Goal: Task Accomplishment & Management: Use online tool/utility

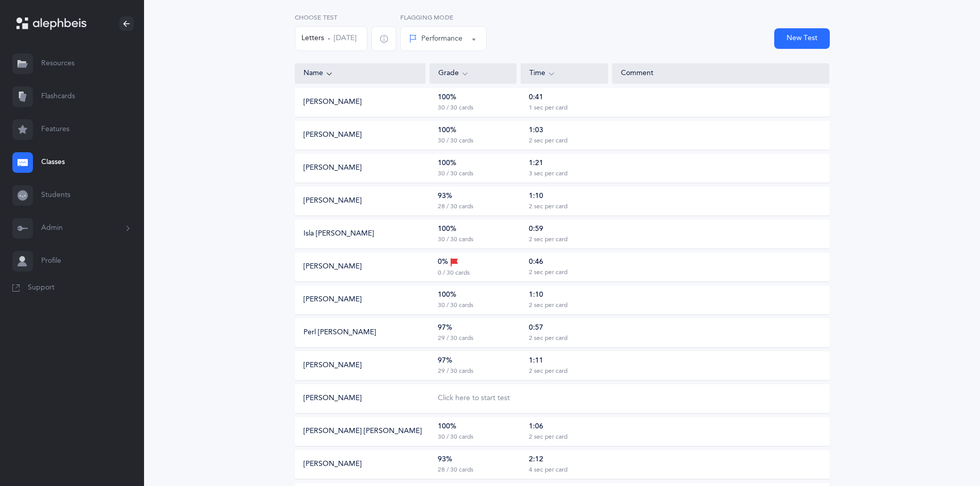
scroll to position [63, 0]
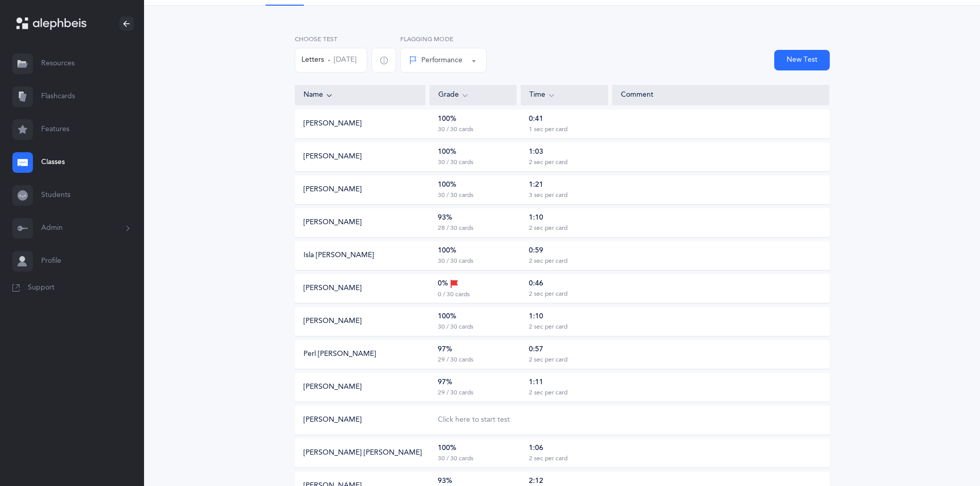
drag, startPoint x: 336, startPoint y: 62, endPoint x: 344, endPoint y: 73, distance: 13.7
click at [344, 73] on div "Choose Test Letters Sep 7, 2025" at bounding box center [345, 57] width 105 height 46
click at [346, 61] on button "Letters Sep 7, 2025" at bounding box center [331, 60] width 73 height 25
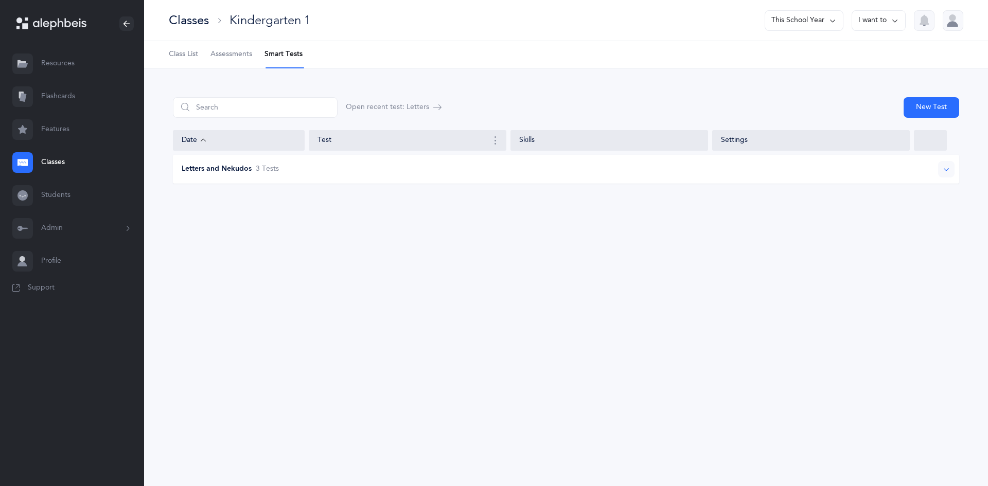
click at [252, 175] on div "Letters and Nekudos 3 Test s" at bounding box center [566, 169] width 786 height 29
click at [296, 194] on div "Sep 7, 2025 3 days ago" at bounding box center [250, 202] width 129 height 20
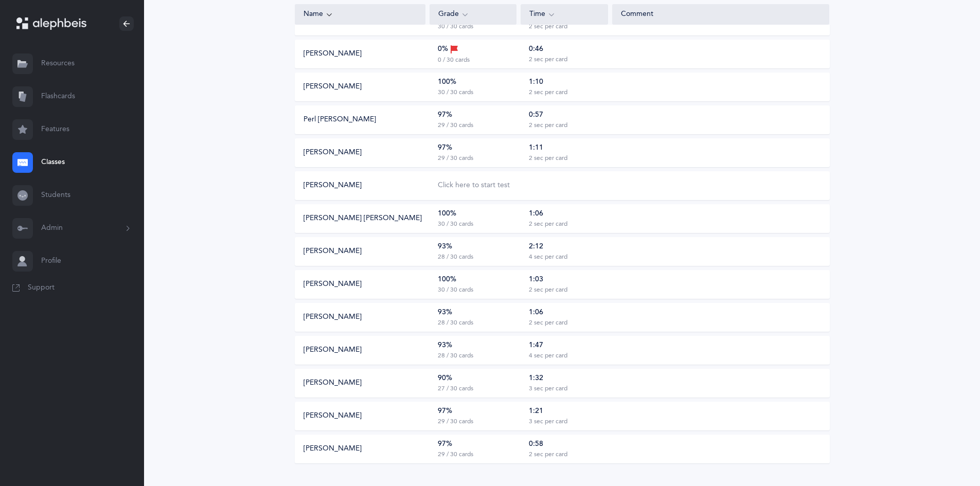
scroll to position [309, 0]
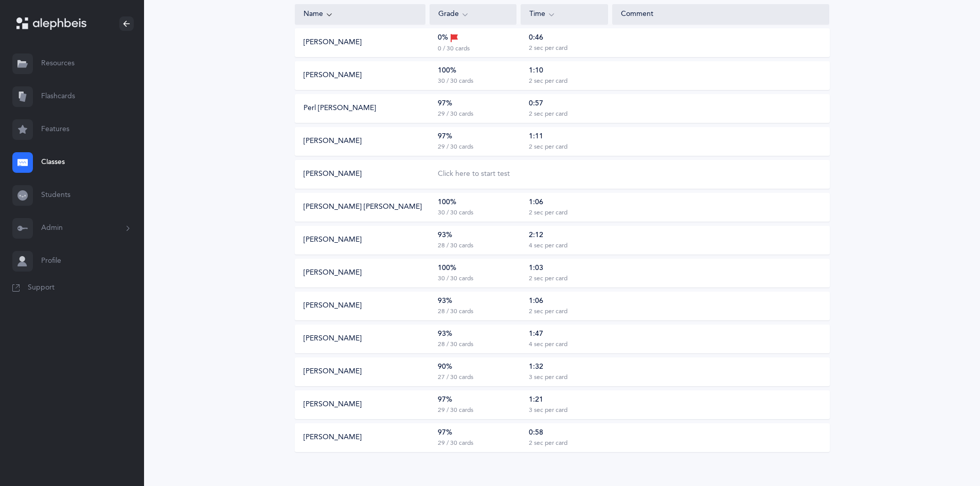
click at [445, 404] on div "97%" at bounding box center [445, 400] width 14 height 10
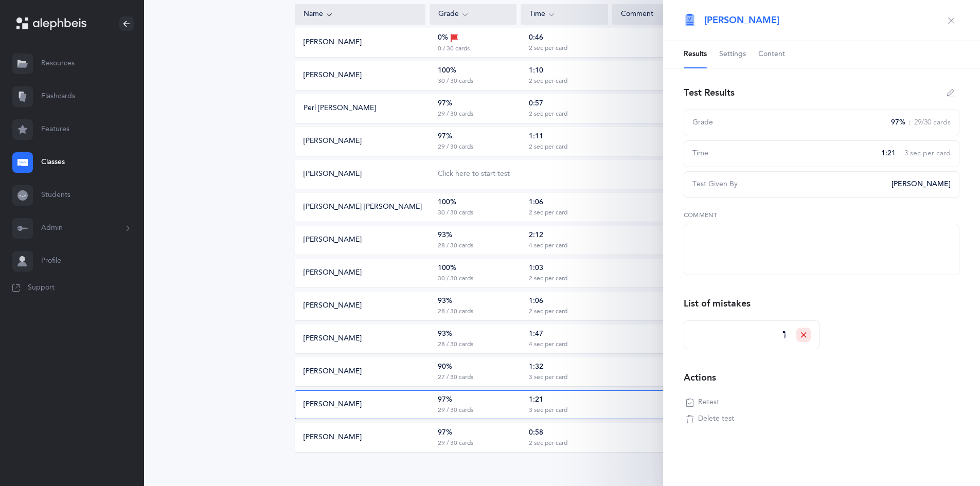
scroll to position [310, 0]
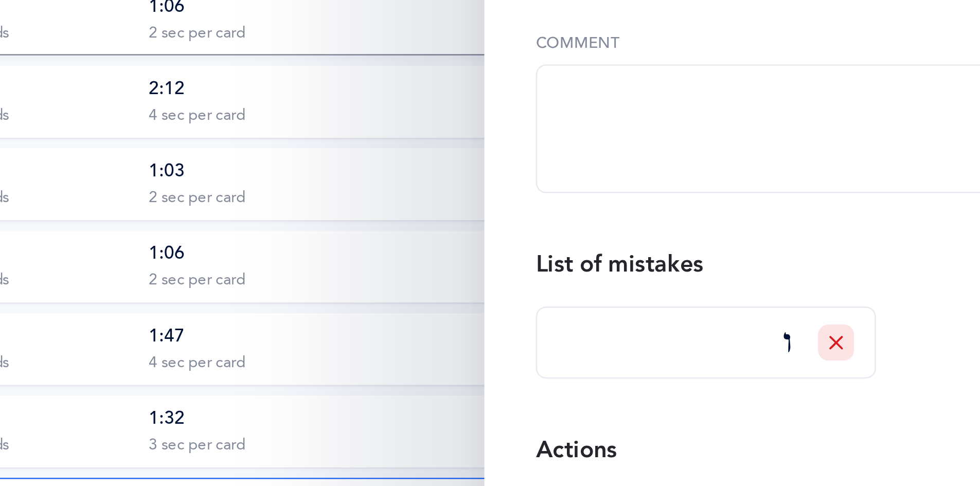
click at [804, 338] on icon at bounding box center [804, 335] width 6 height 6
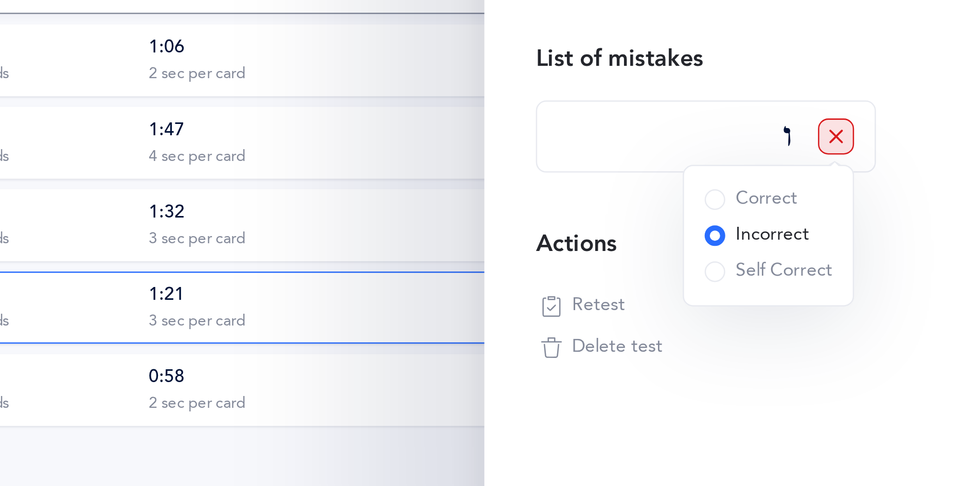
click at [697, 400] on button "Retest" at bounding box center [703, 403] width 38 height 16
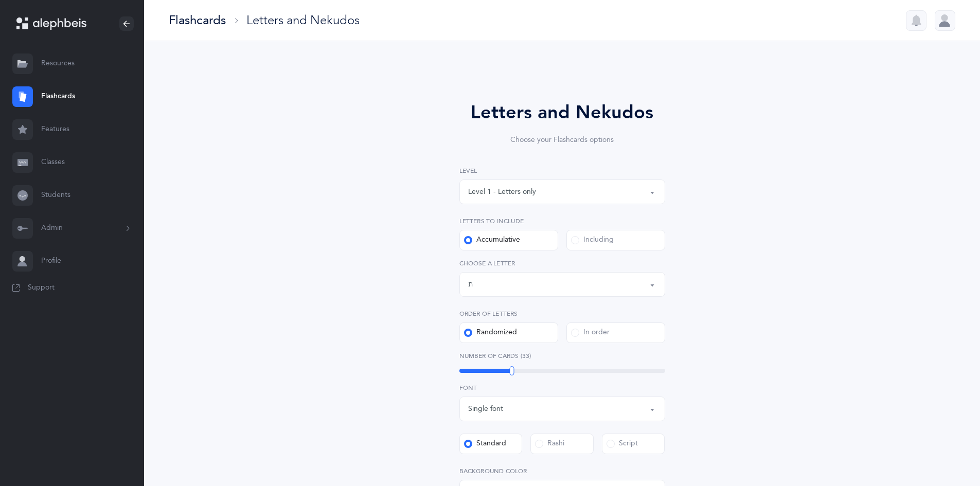
select select "27"
select select "single"
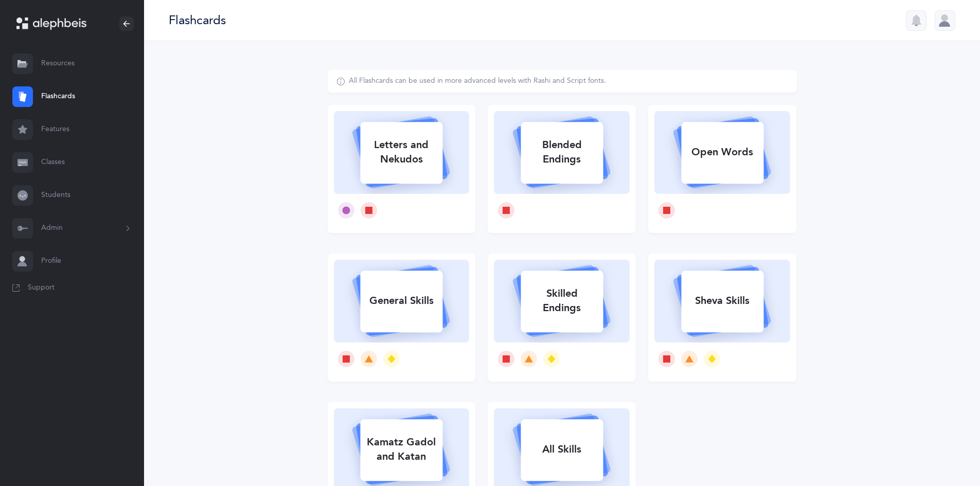
select select
select select "single"
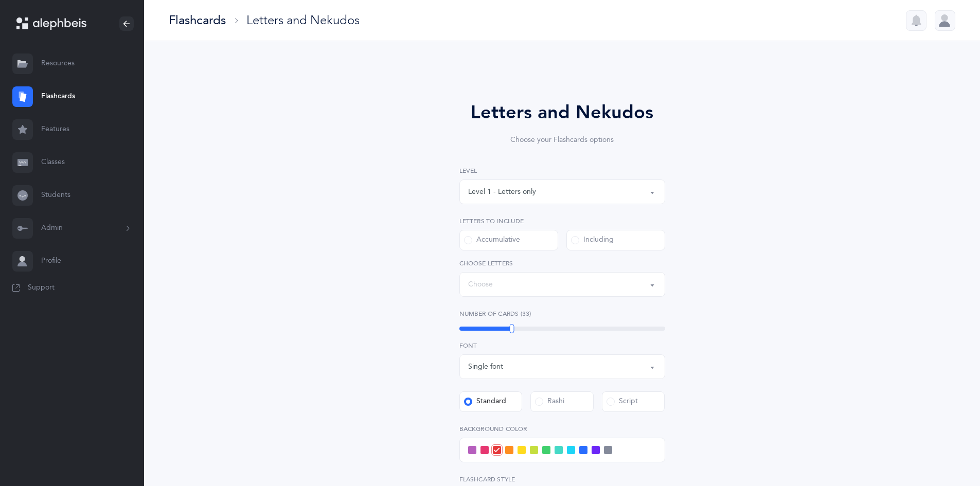
select select "11"
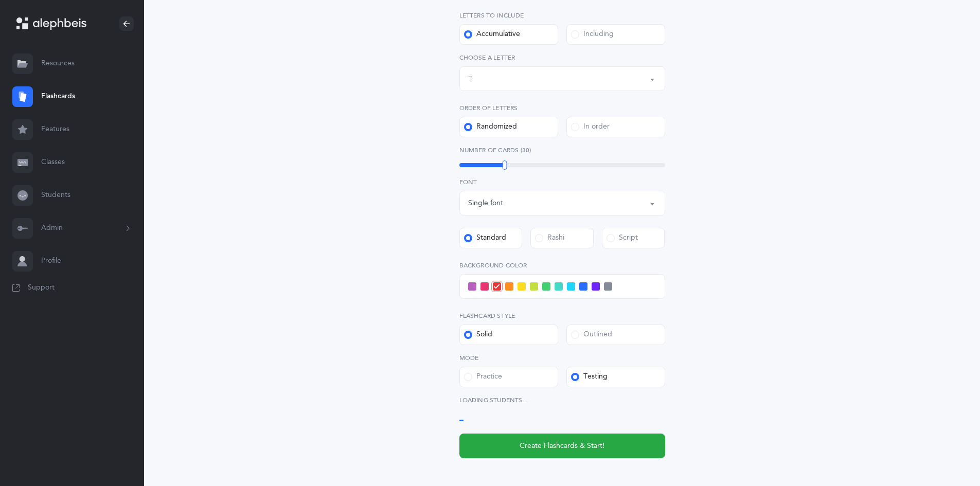
select select "15077"
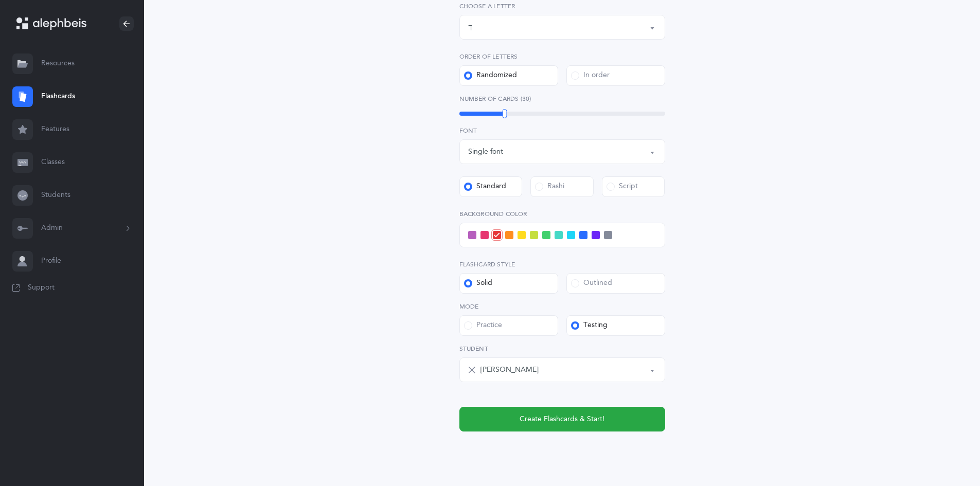
scroll to position [285, 0]
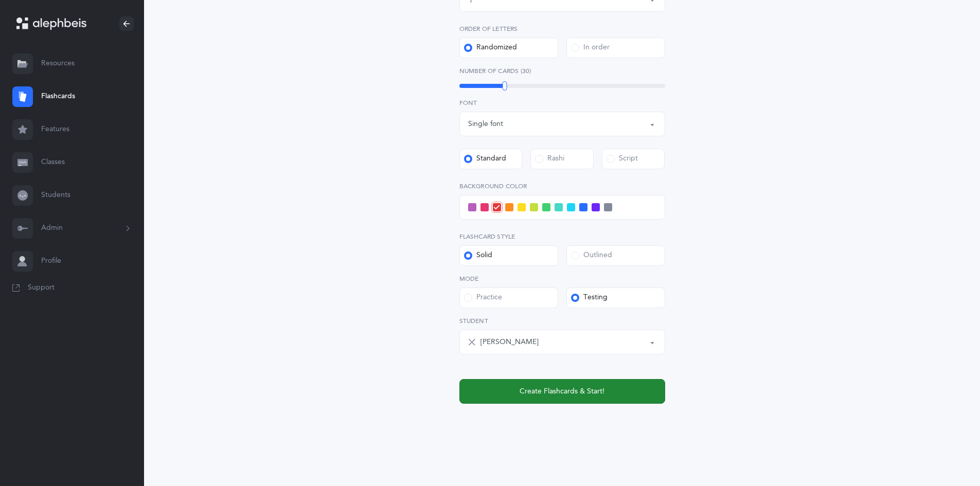
click at [561, 388] on span "Create Flashcards & Start!" at bounding box center [562, 391] width 85 height 11
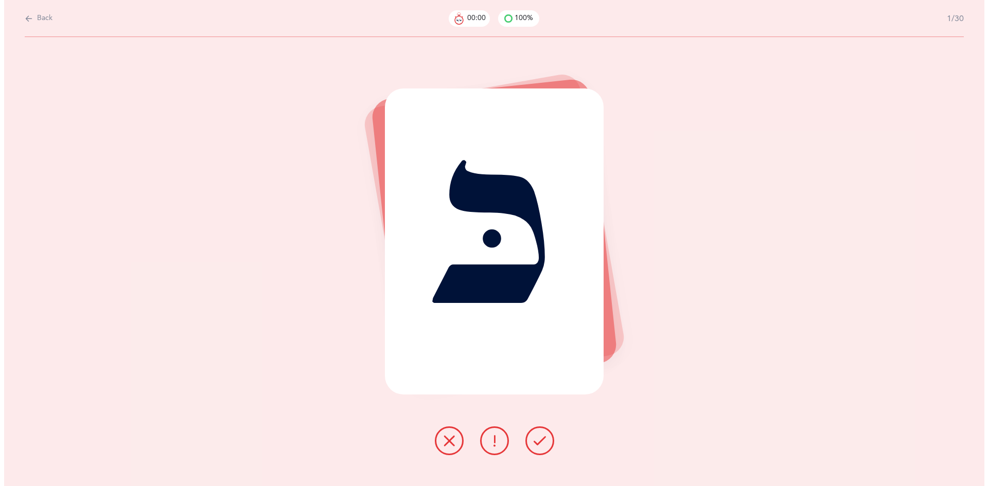
scroll to position [0, 0]
click at [538, 429] on button at bounding box center [539, 441] width 29 height 29
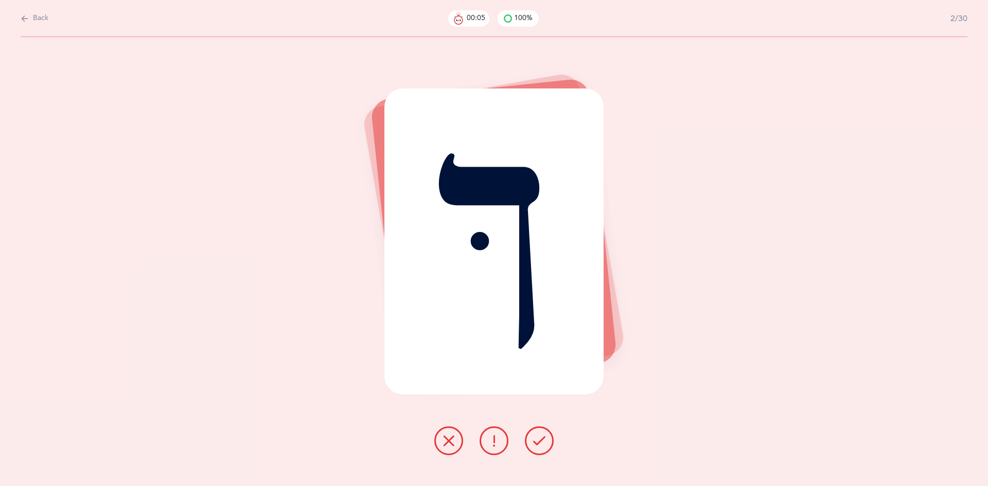
click at [538, 429] on button at bounding box center [539, 441] width 29 height 29
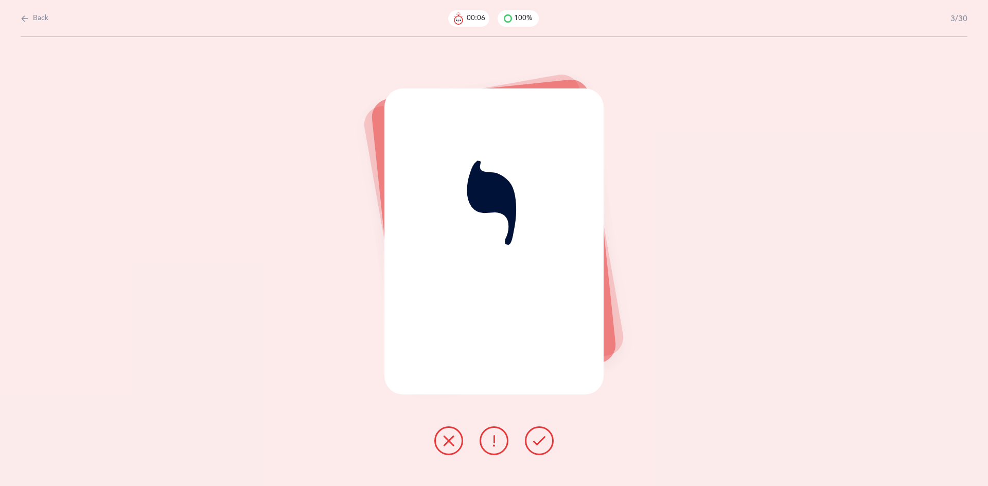
click at [538, 429] on button at bounding box center [539, 441] width 29 height 29
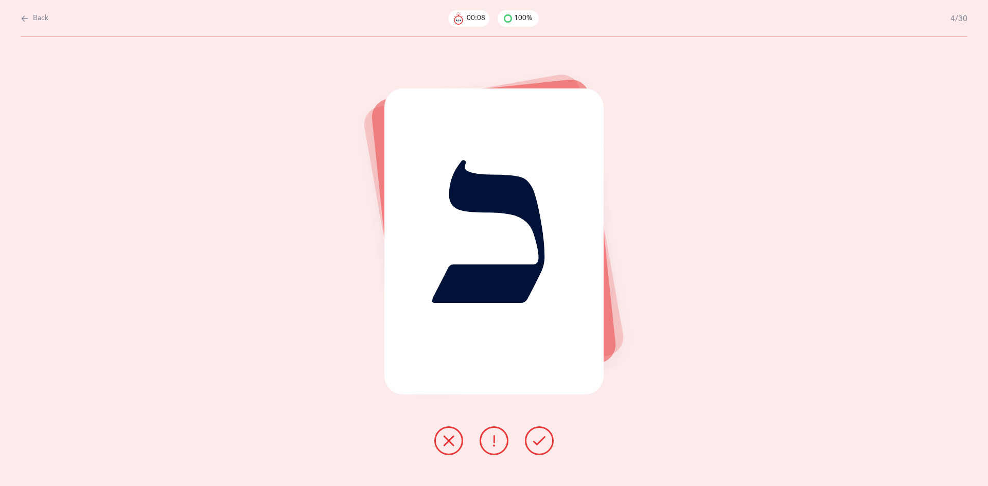
click at [538, 429] on button at bounding box center [539, 441] width 29 height 29
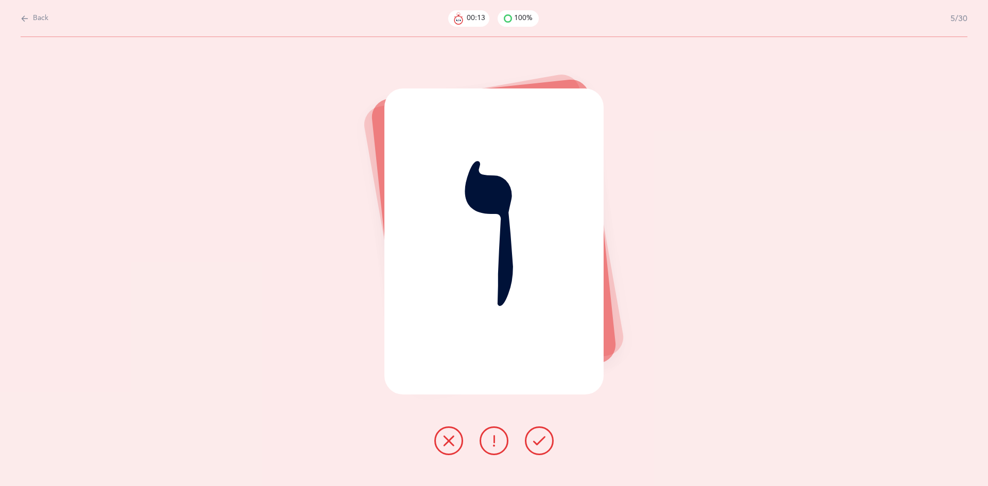
click at [451, 447] on icon at bounding box center [448, 441] width 12 height 12
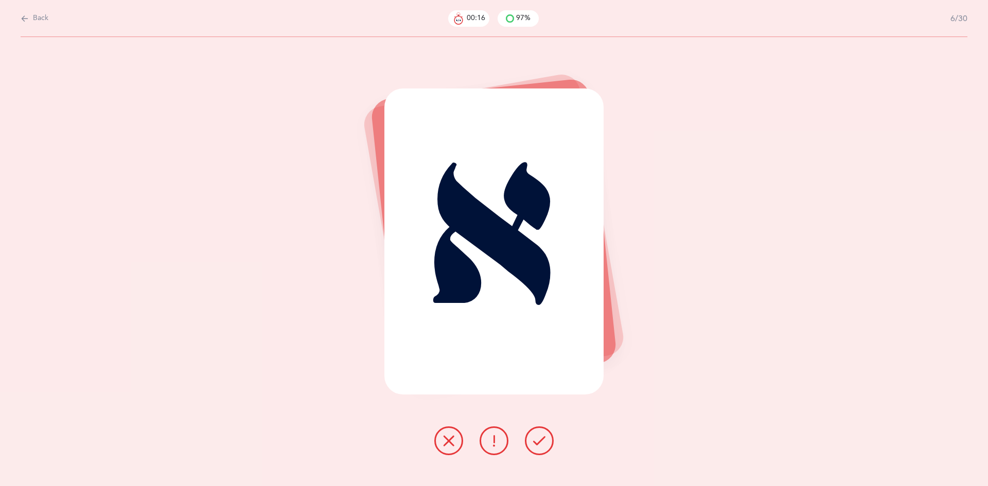
click at [544, 441] on icon at bounding box center [539, 441] width 12 height 12
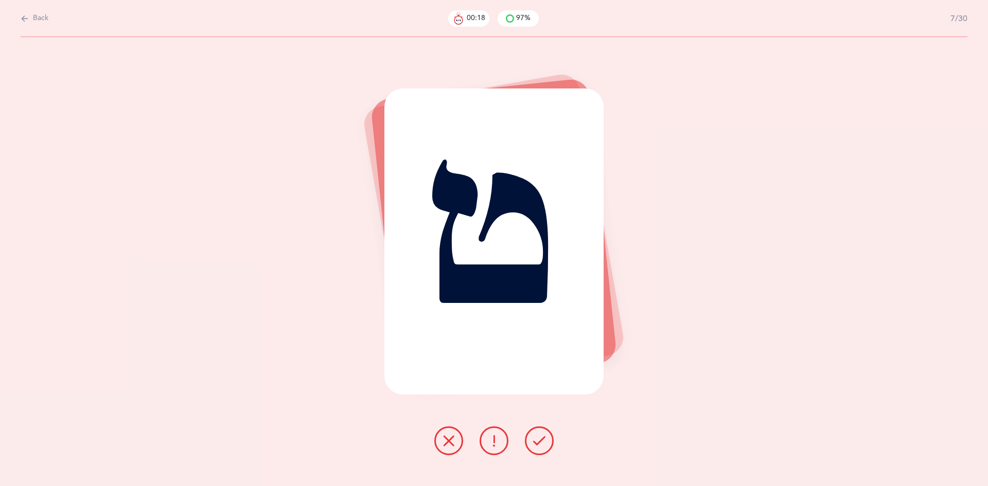
click at [544, 441] on icon at bounding box center [539, 441] width 12 height 12
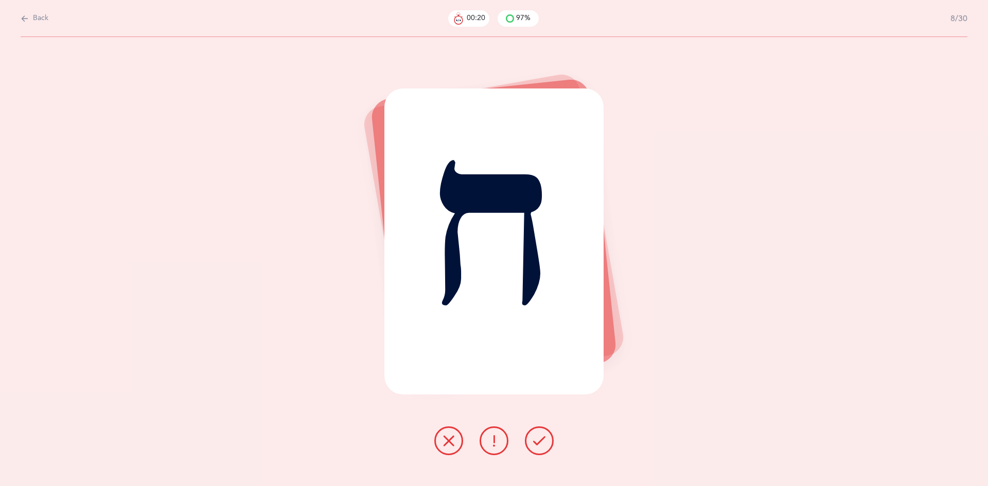
click at [544, 441] on icon at bounding box center [539, 441] width 12 height 12
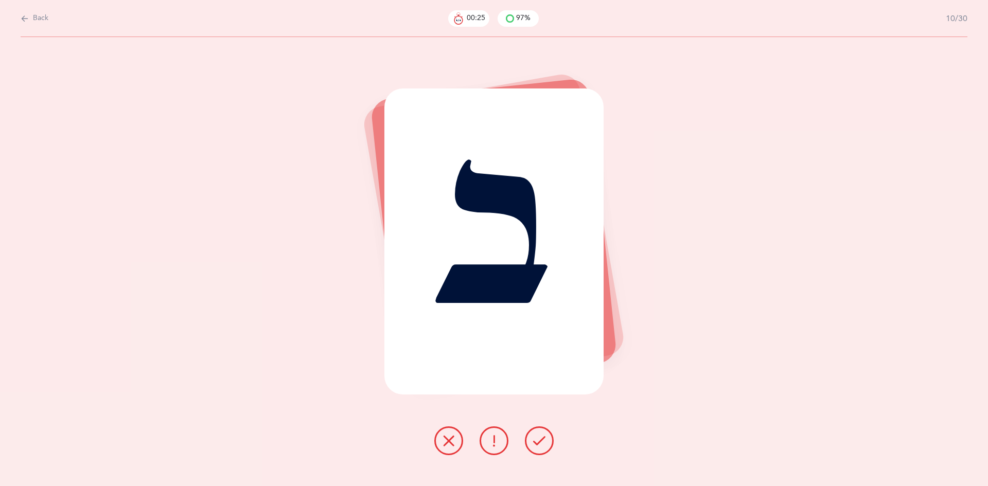
click at [544, 441] on icon at bounding box center [539, 441] width 12 height 12
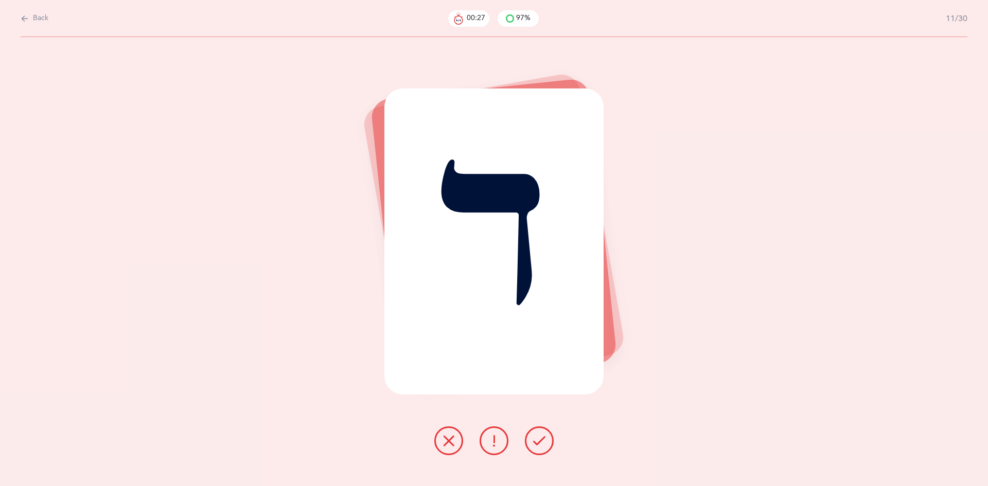
click at [544, 441] on icon at bounding box center [539, 441] width 12 height 12
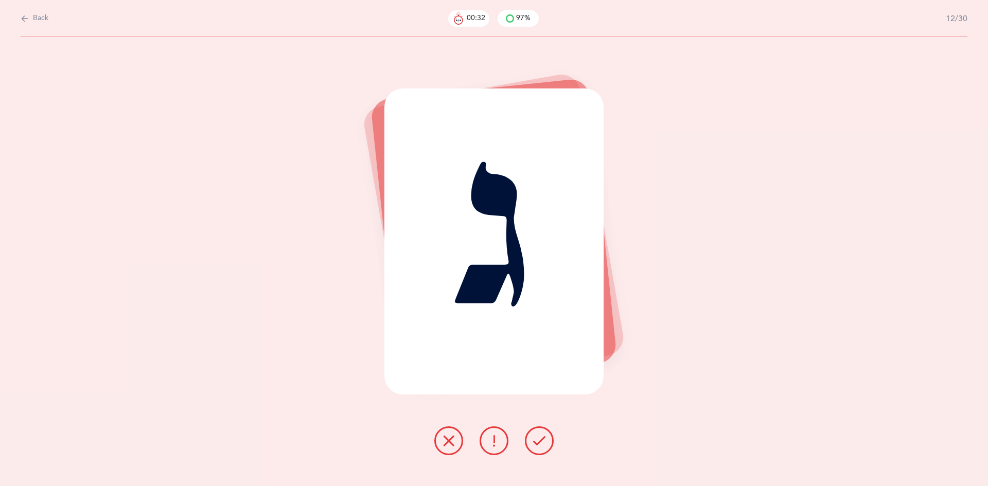
click at [544, 441] on icon at bounding box center [539, 441] width 12 height 12
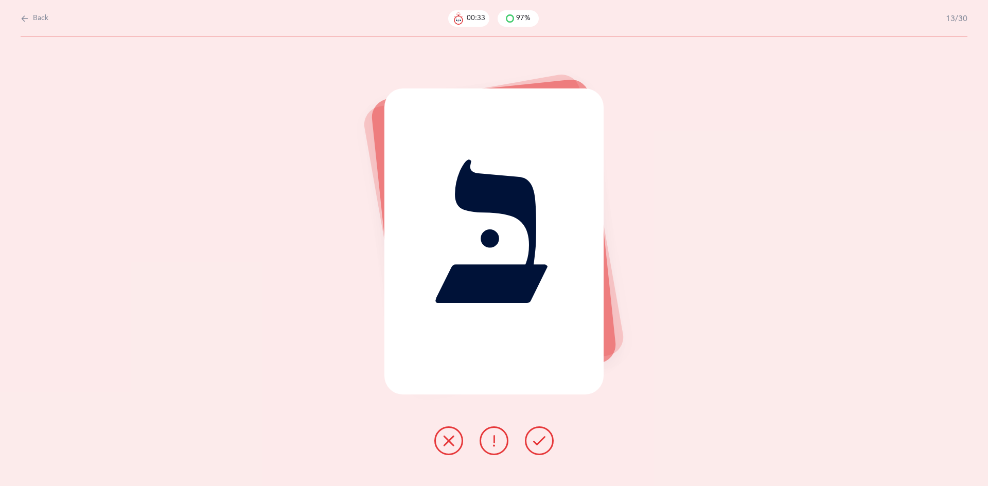
click at [544, 441] on icon at bounding box center [539, 441] width 12 height 12
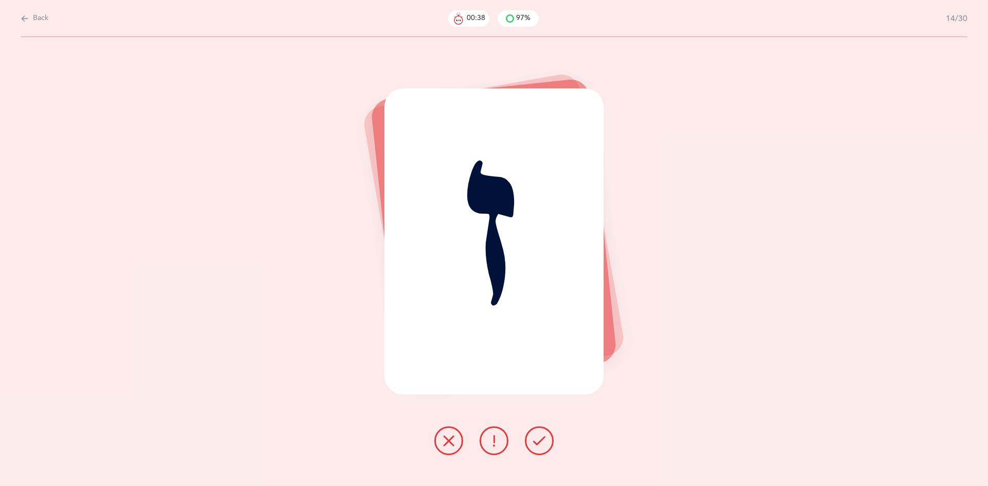
click at [544, 441] on icon at bounding box center [539, 441] width 12 height 12
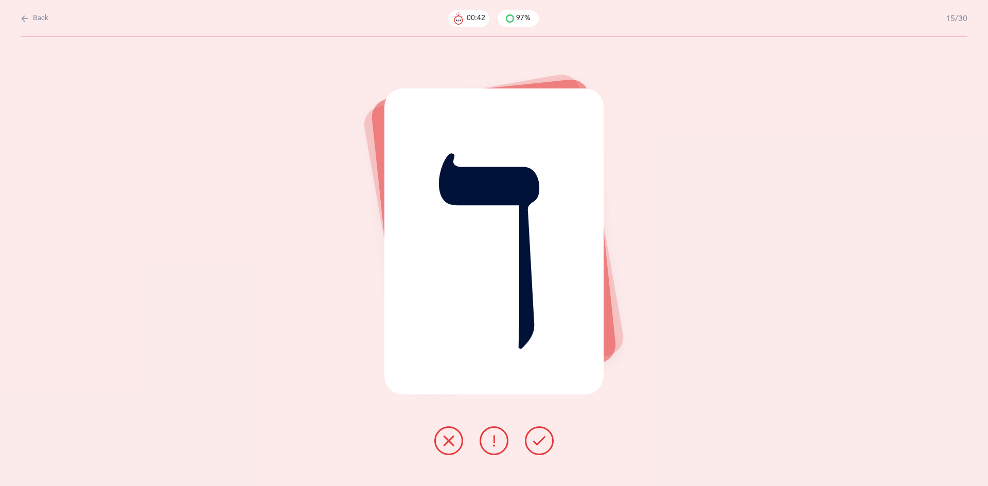
click at [543, 437] on icon at bounding box center [539, 441] width 12 height 12
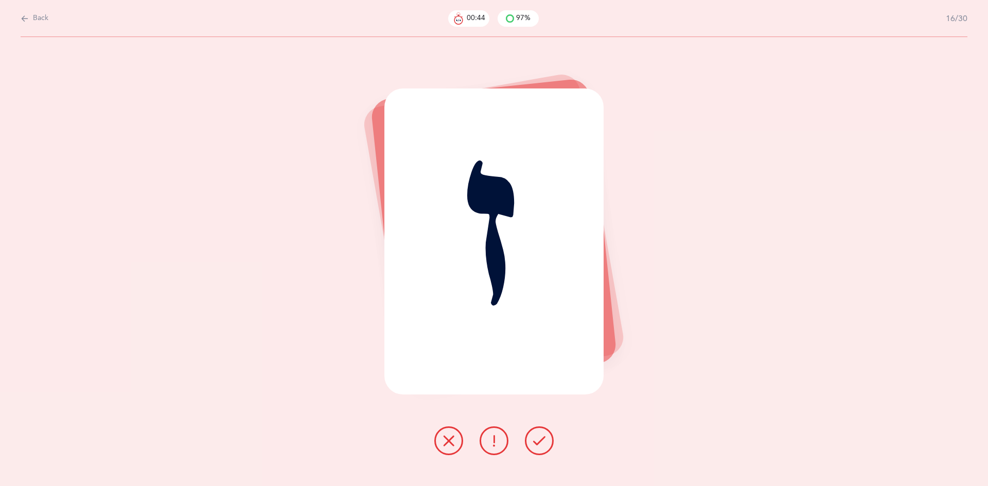
click at [543, 437] on icon at bounding box center [539, 441] width 12 height 12
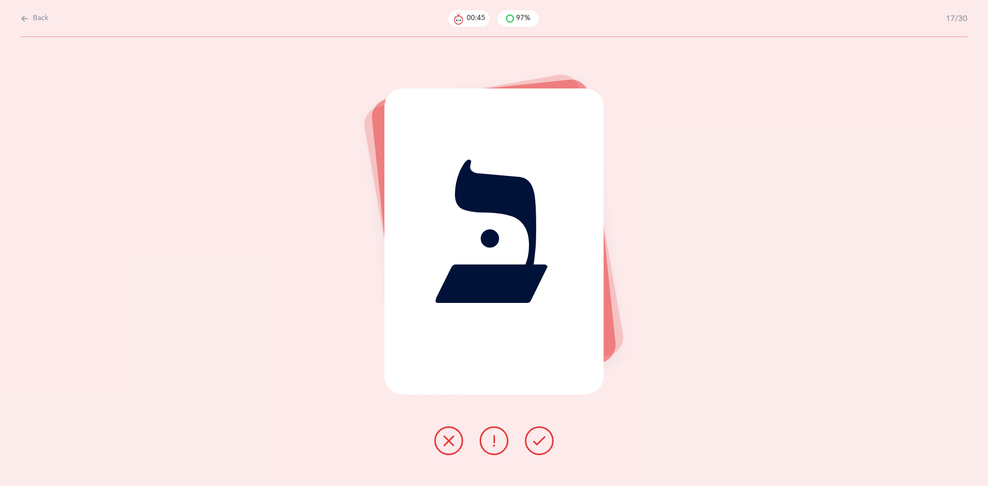
click at [543, 437] on icon at bounding box center [539, 441] width 12 height 12
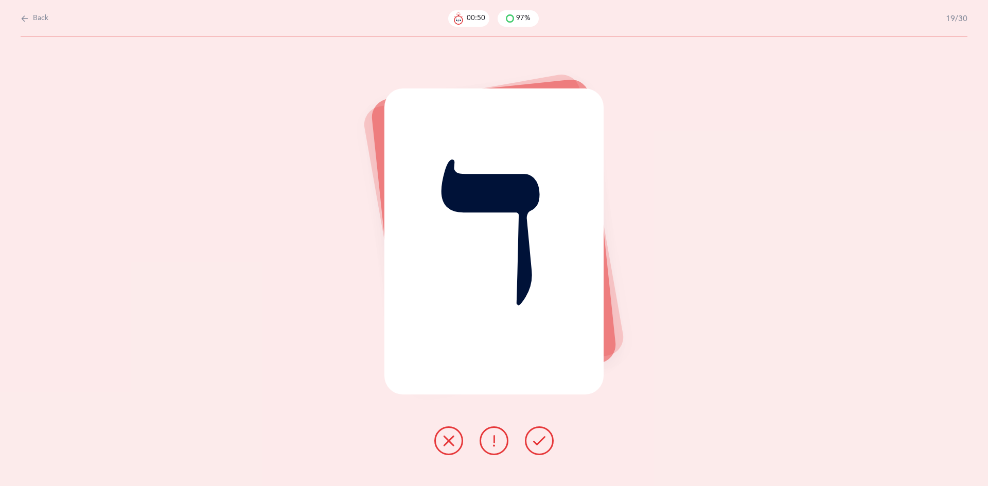
click at [543, 437] on icon at bounding box center [539, 441] width 12 height 12
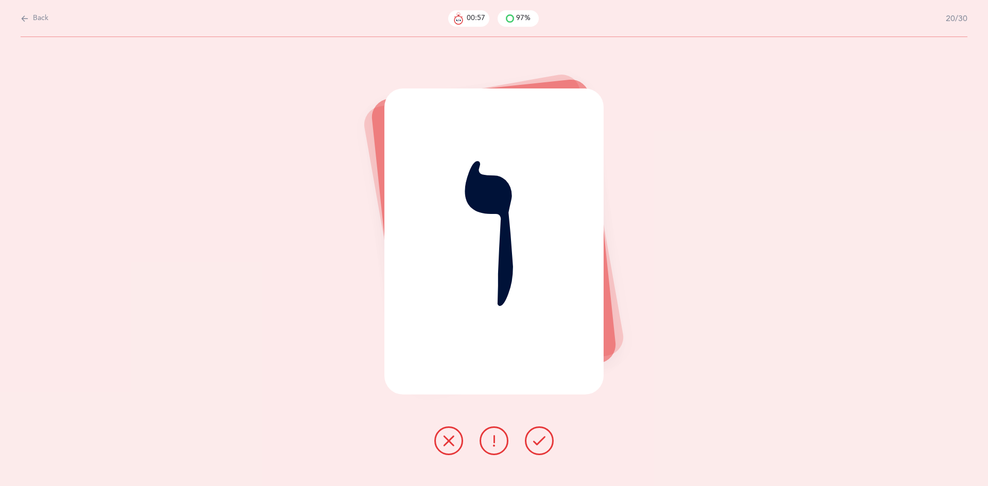
click at [543, 437] on icon at bounding box center [539, 441] width 12 height 12
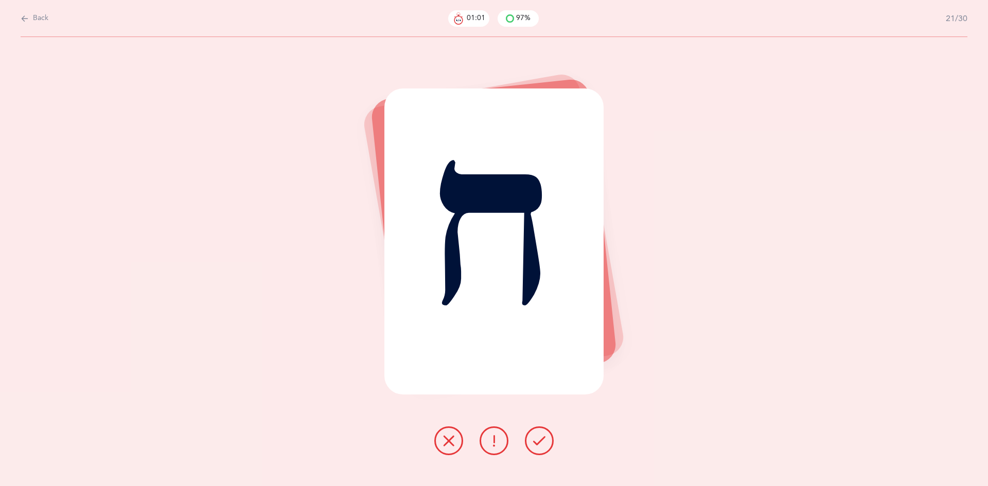
click at [543, 437] on icon at bounding box center [539, 441] width 12 height 12
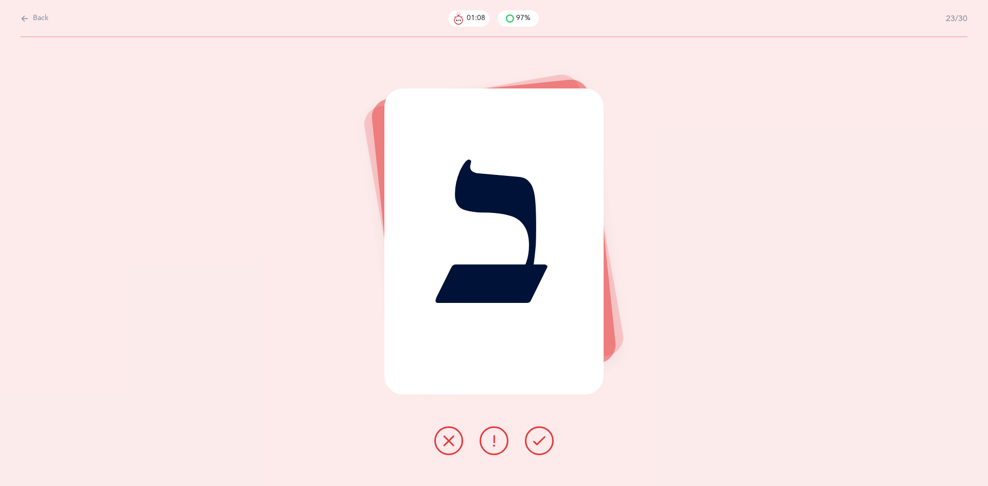
click at [543, 437] on icon at bounding box center [539, 441] width 12 height 12
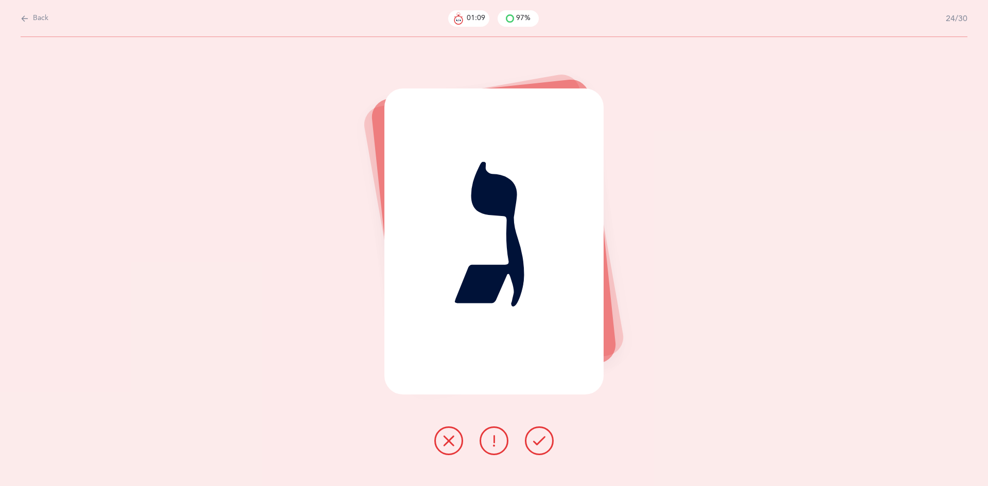
click at [543, 437] on icon at bounding box center [539, 441] width 12 height 12
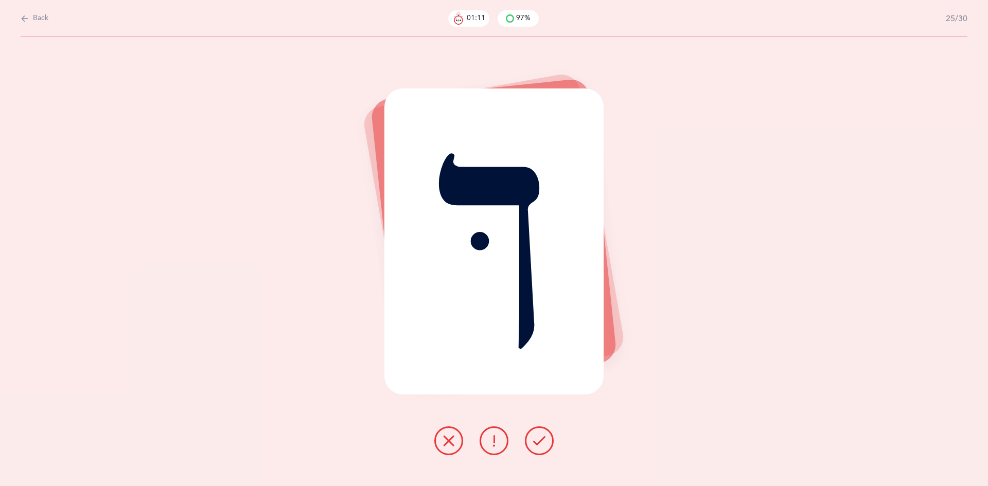
click at [543, 437] on icon at bounding box center [539, 441] width 12 height 12
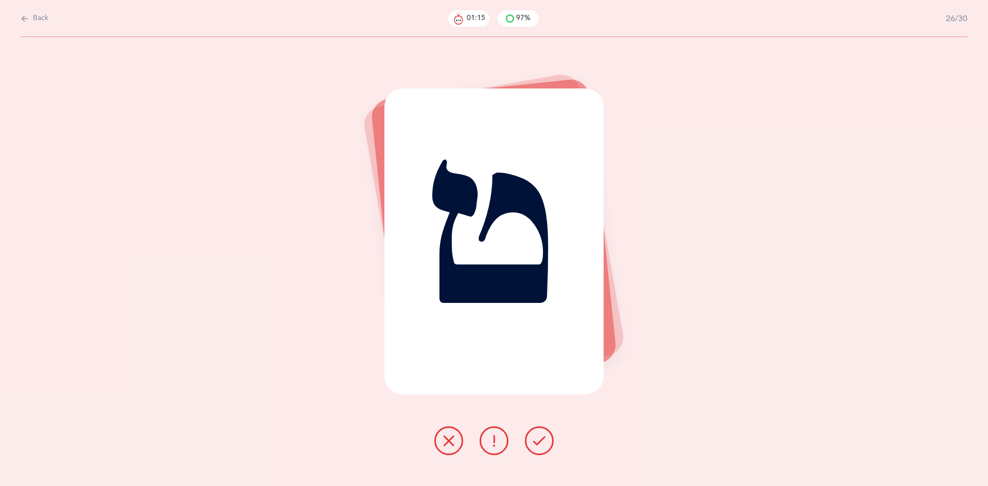
click at [543, 437] on icon at bounding box center [539, 441] width 12 height 12
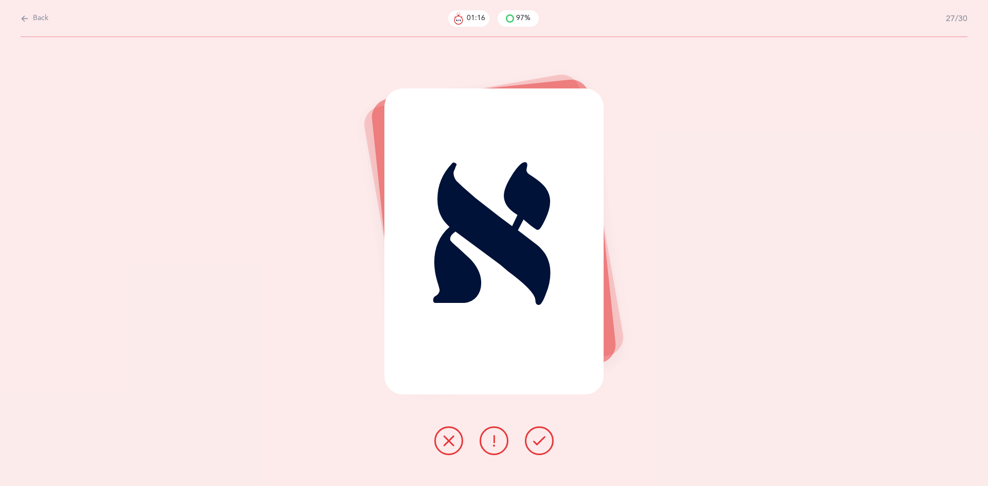
click at [543, 437] on icon at bounding box center [539, 441] width 12 height 12
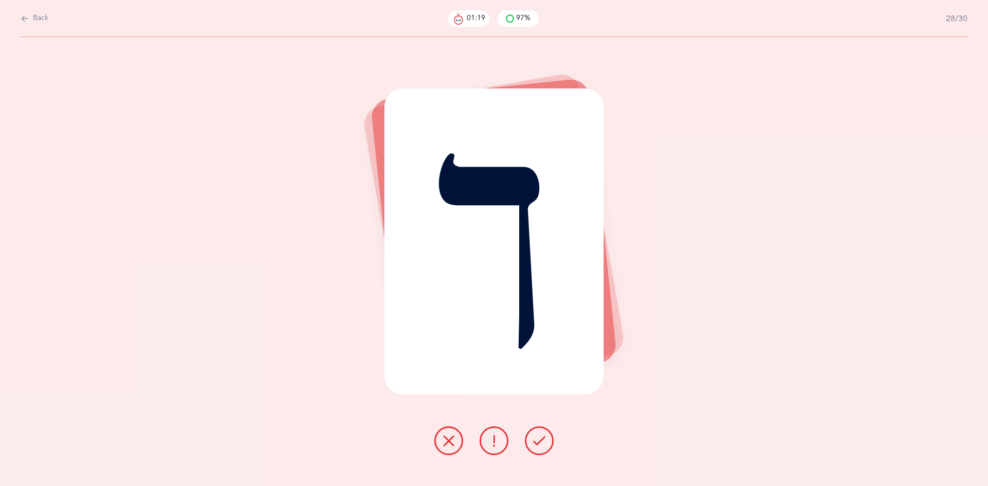
click at [543, 437] on icon at bounding box center [539, 441] width 12 height 12
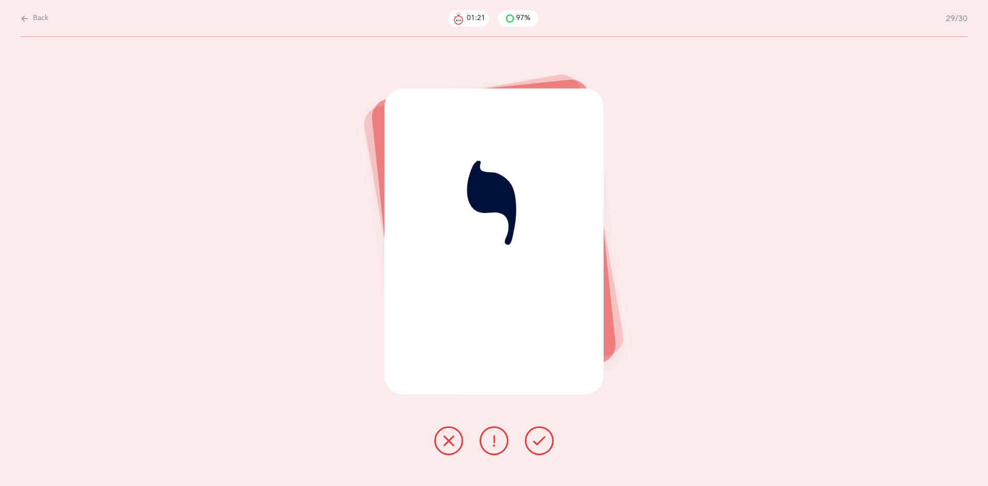
click at [543, 437] on icon at bounding box center [539, 441] width 12 height 12
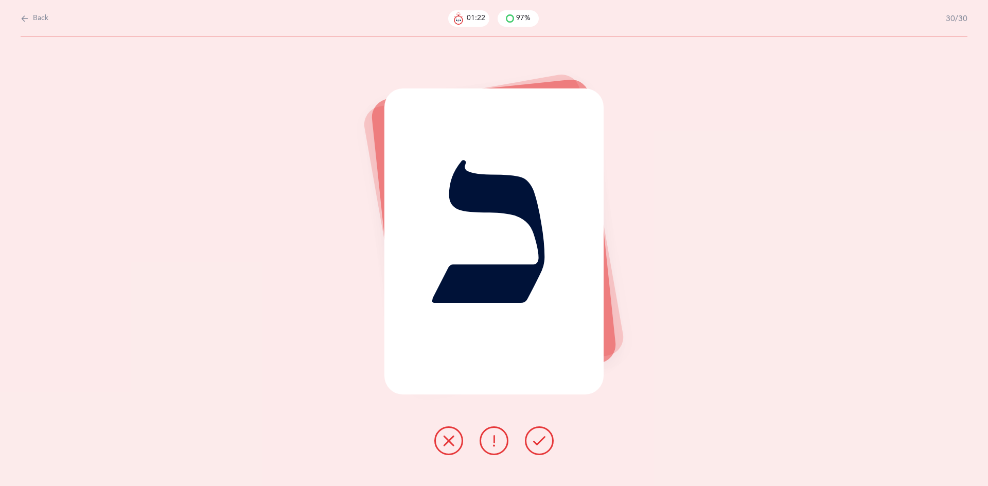
click at [543, 437] on icon at bounding box center [539, 441] width 12 height 12
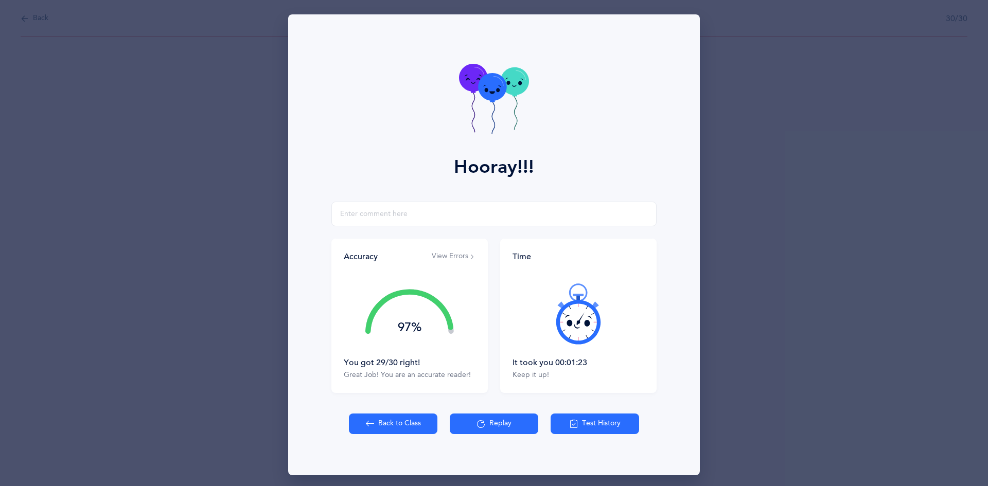
click at [501, 102] on icon at bounding box center [494, 100] width 70 height 73
click at [370, 425] on button "Back to Class" at bounding box center [393, 424] width 88 height 21
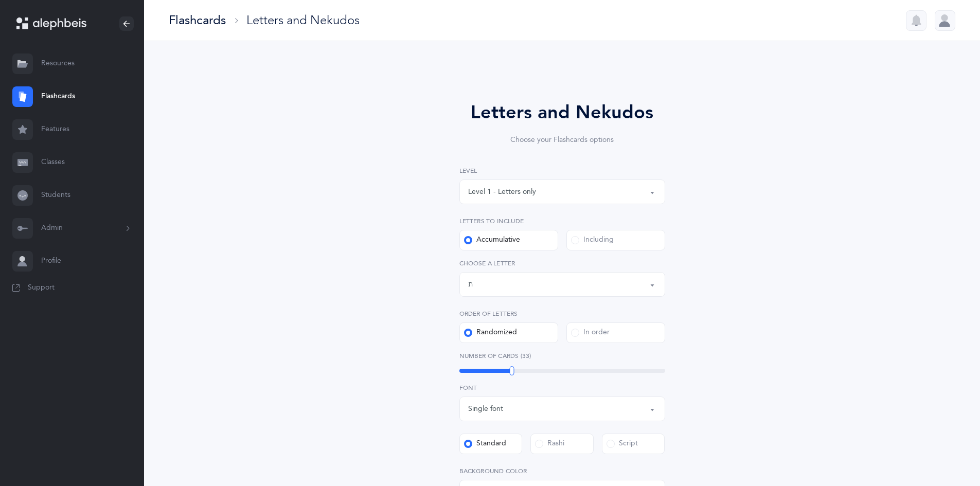
select select "27"
select select "single"
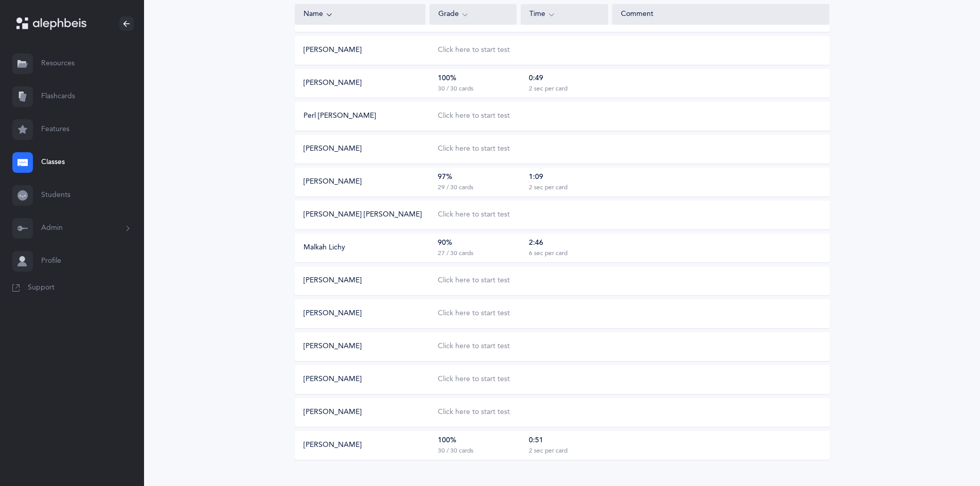
scroll to position [302, 0]
click at [475, 344] on div "Click here to start test" at bounding box center [474, 346] width 72 height 10
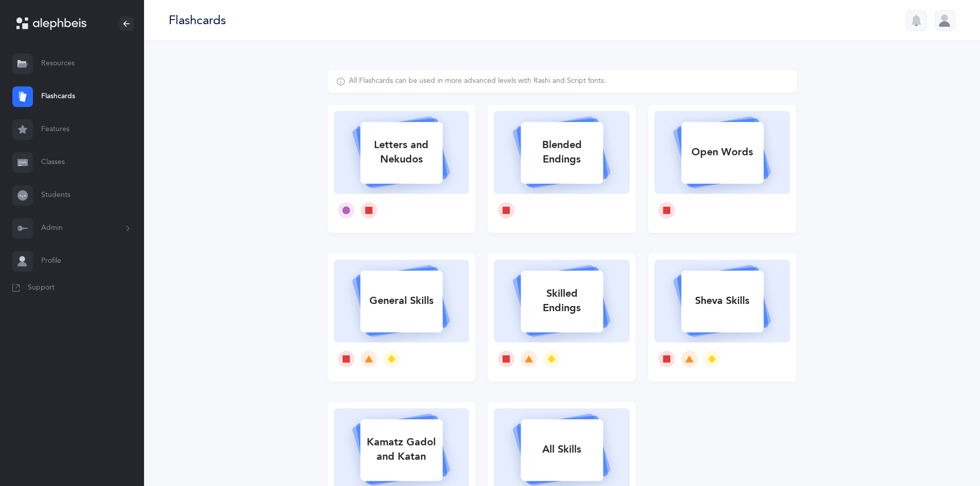
select select
select select "single"
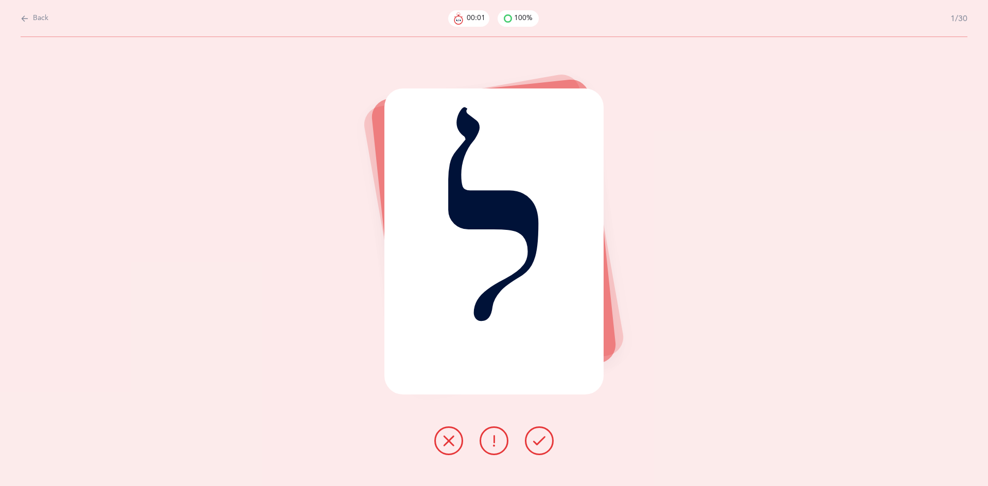
click at [537, 451] on button at bounding box center [539, 441] width 29 height 29
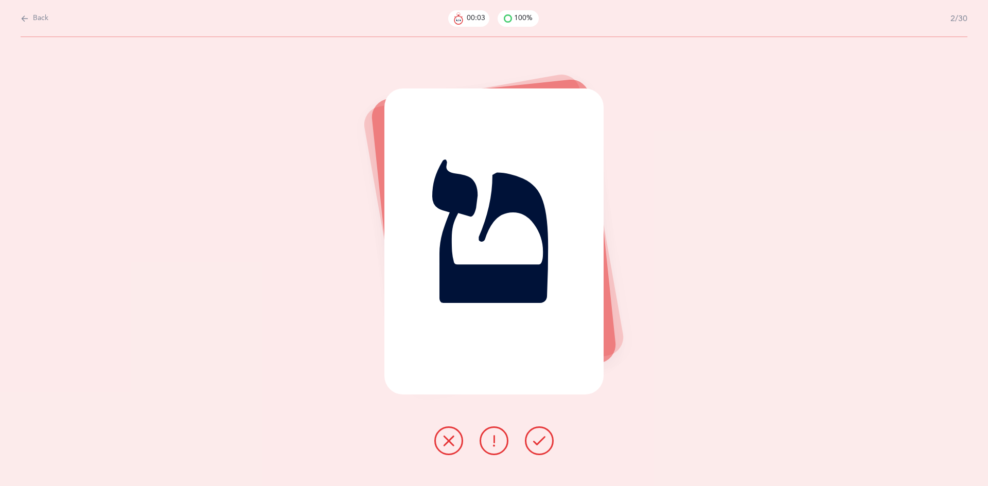
click at [538, 439] on icon at bounding box center [539, 441] width 12 height 12
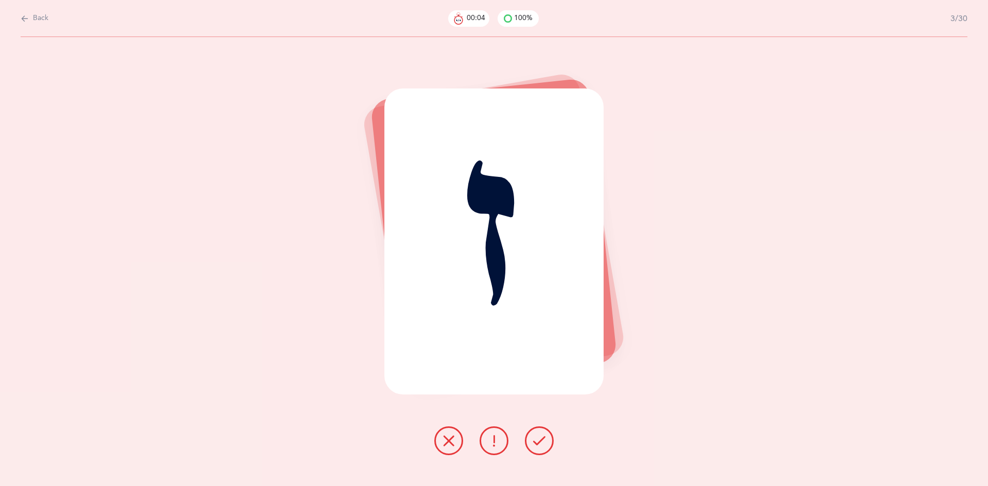
click at [535, 440] on icon at bounding box center [539, 441] width 12 height 12
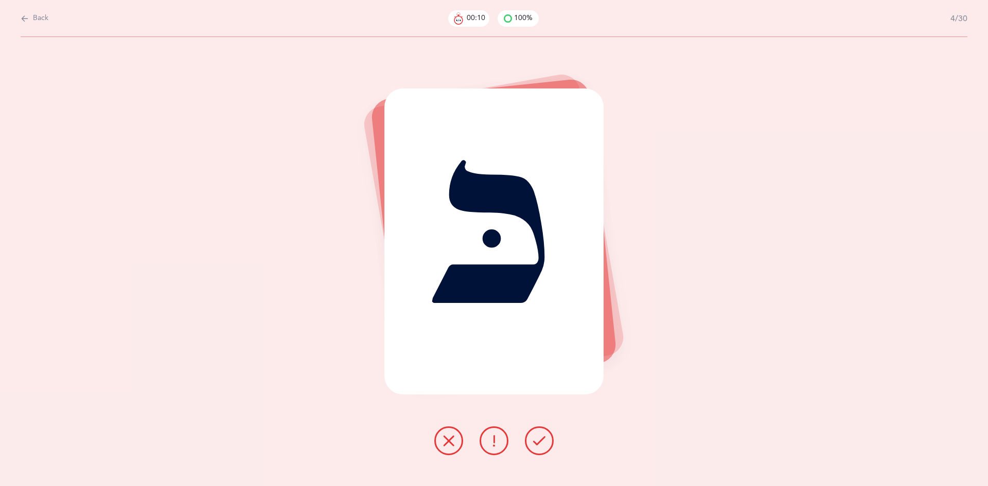
click at [491, 442] on icon at bounding box center [494, 441] width 12 height 12
click at [541, 449] on button at bounding box center [539, 441] width 29 height 29
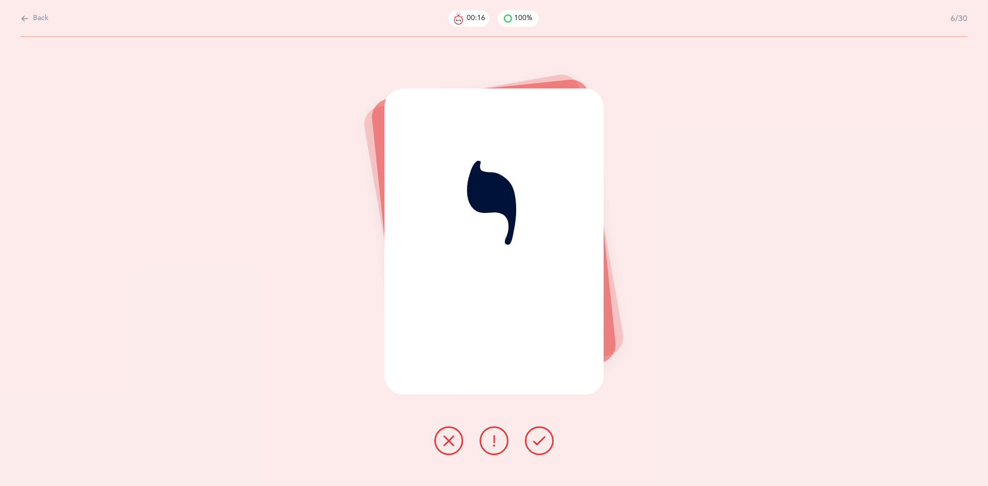
click at [535, 444] on icon at bounding box center [539, 441] width 12 height 12
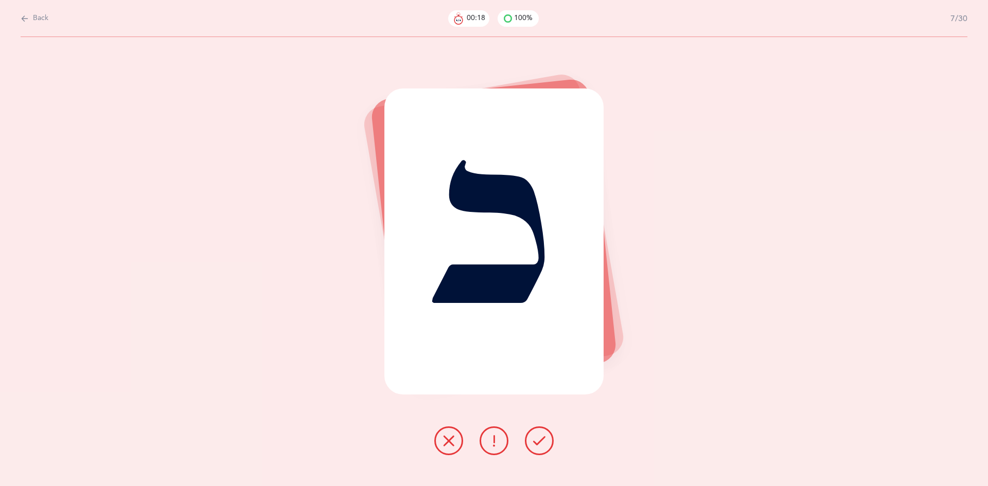
click at [530, 436] on button at bounding box center [539, 441] width 29 height 29
click at [541, 442] on icon at bounding box center [539, 441] width 12 height 12
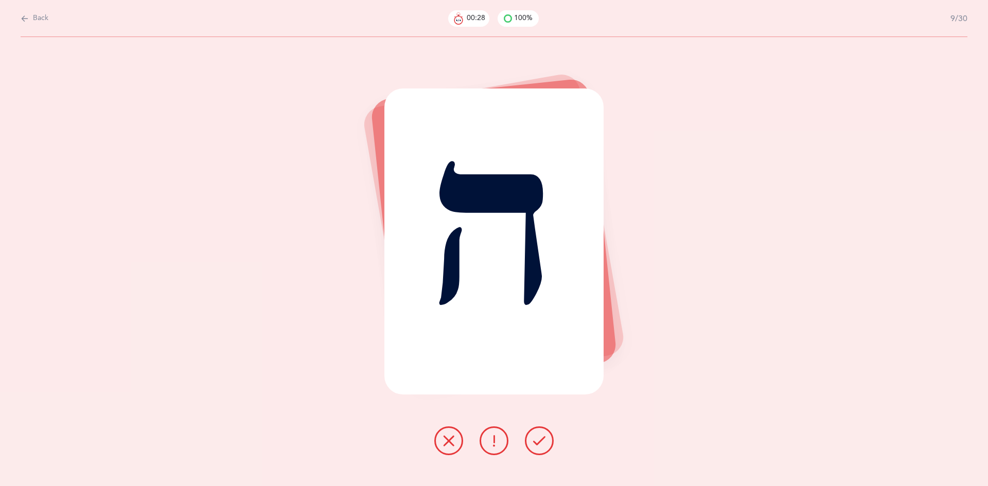
click at [443, 442] on icon at bounding box center [448, 441] width 12 height 12
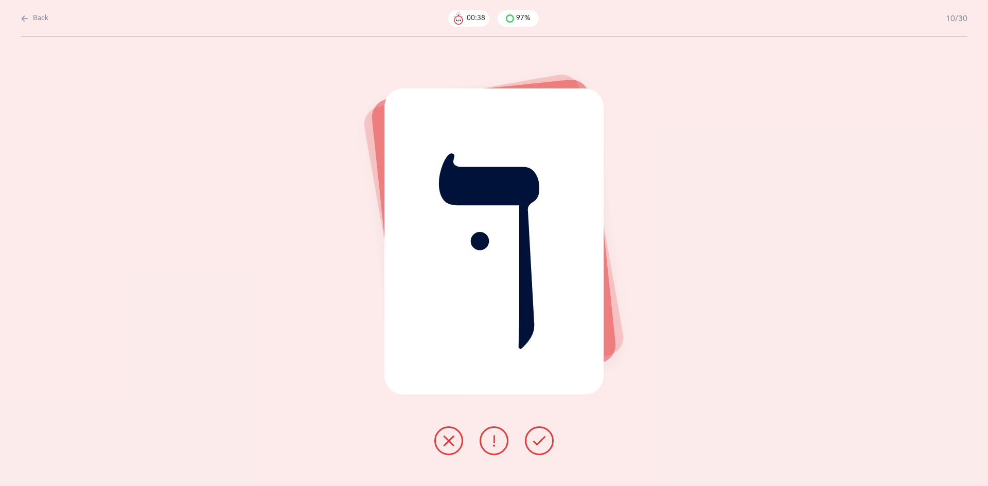
click at [447, 438] on icon at bounding box center [448, 441] width 12 height 12
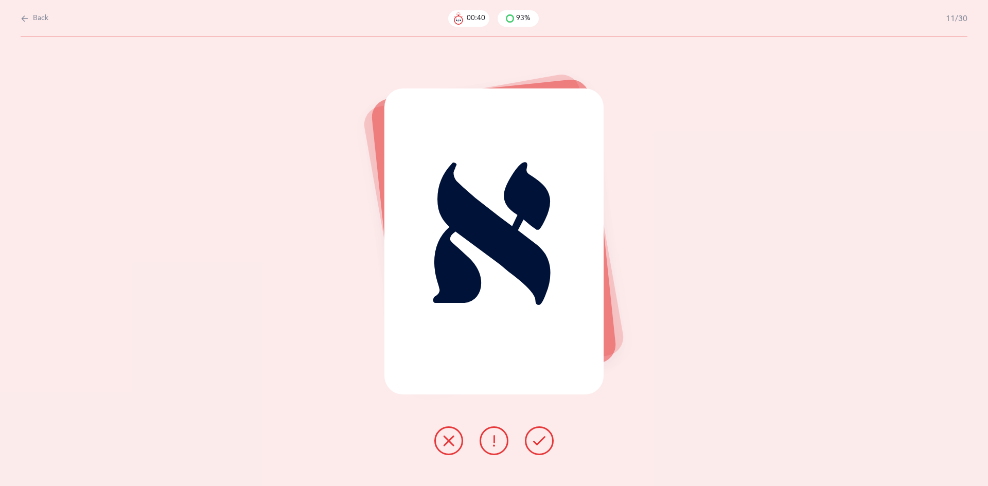
click at [540, 452] on button at bounding box center [539, 441] width 29 height 29
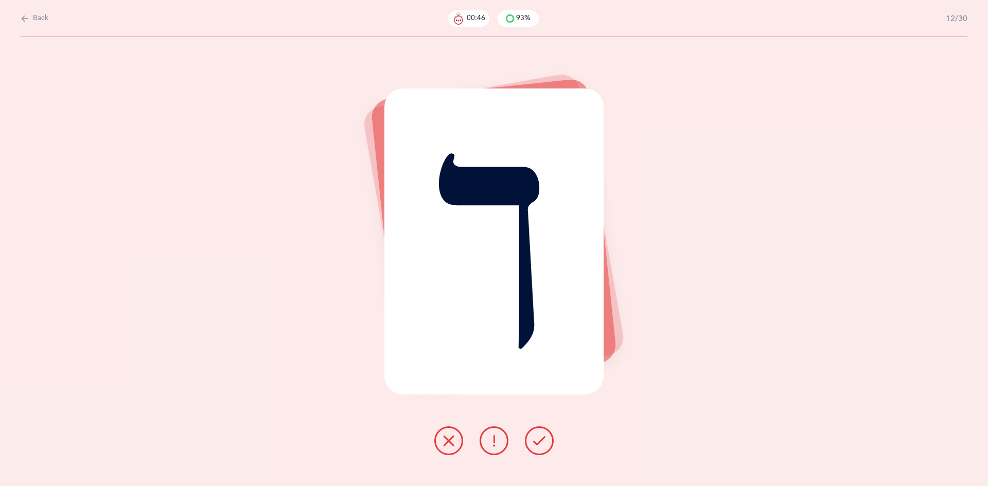
click at [440, 435] on button at bounding box center [448, 441] width 29 height 29
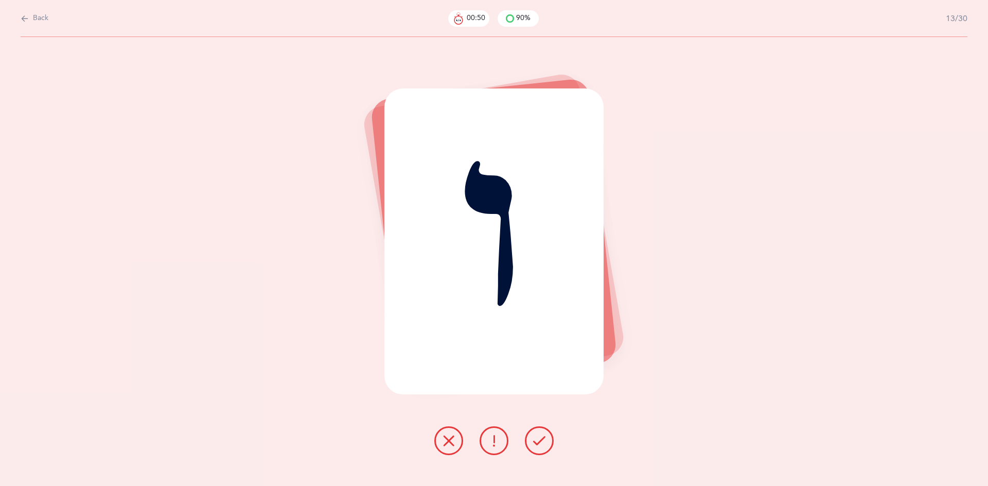
click at [537, 445] on icon at bounding box center [539, 441] width 12 height 12
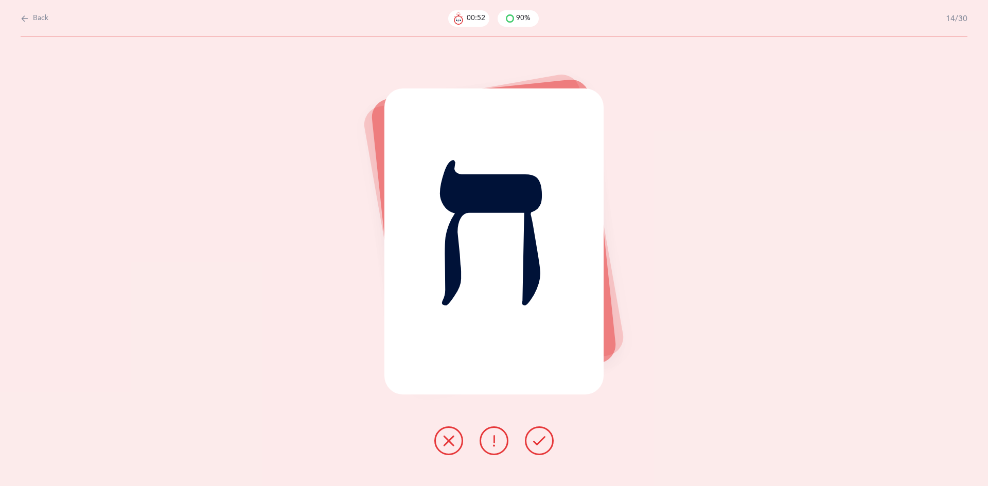
click at [536, 440] on icon at bounding box center [539, 441] width 12 height 12
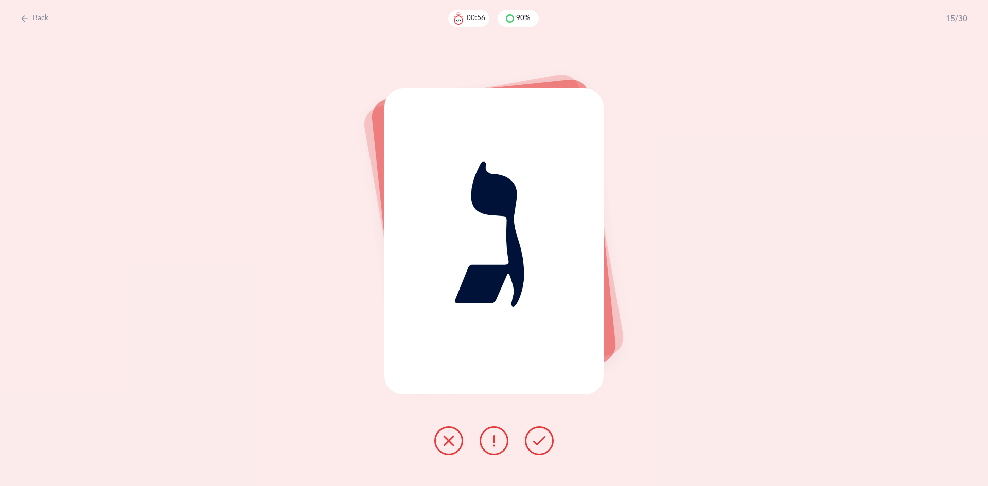
click at [449, 445] on icon at bounding box center [448, 441] width 12 height 12
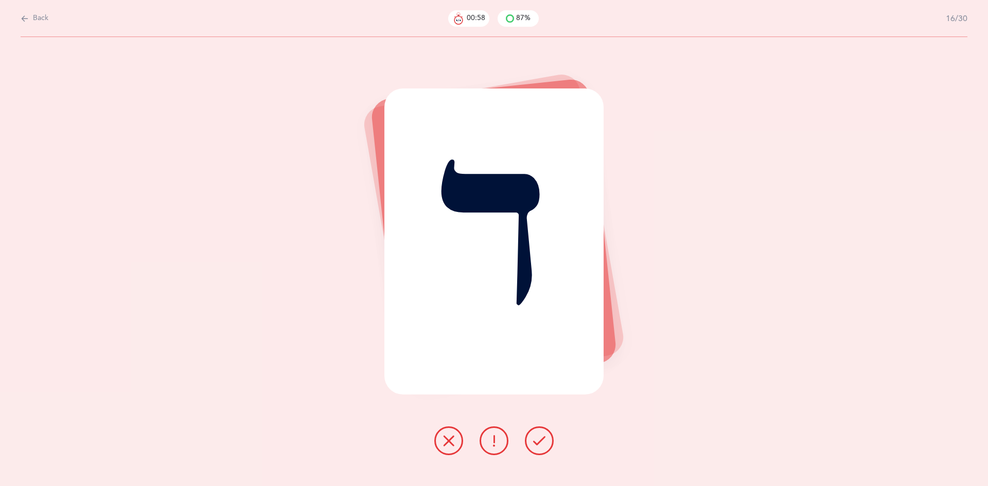
click at [536, 448] on button at bounding box center [539, 441] width 29 height 29
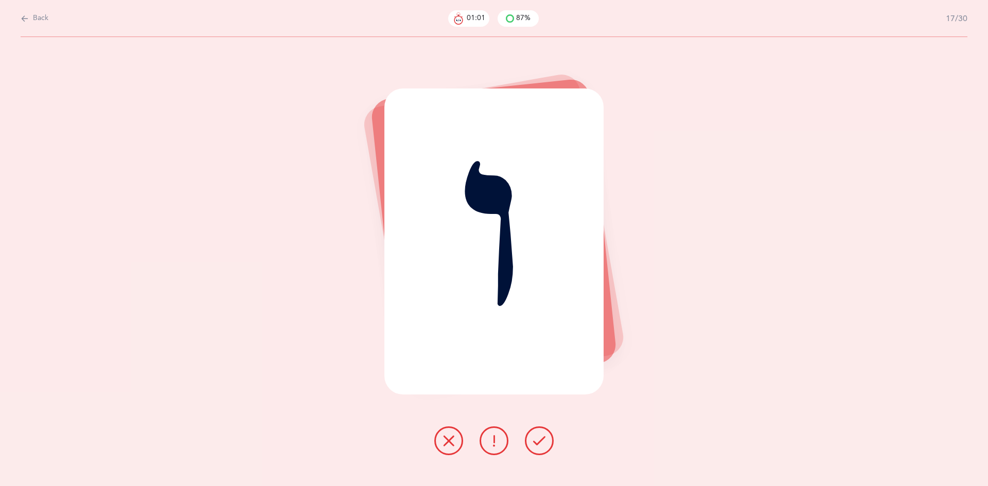
click at [543, 451] on button at bounding box center [539, 441] width 29 height 29
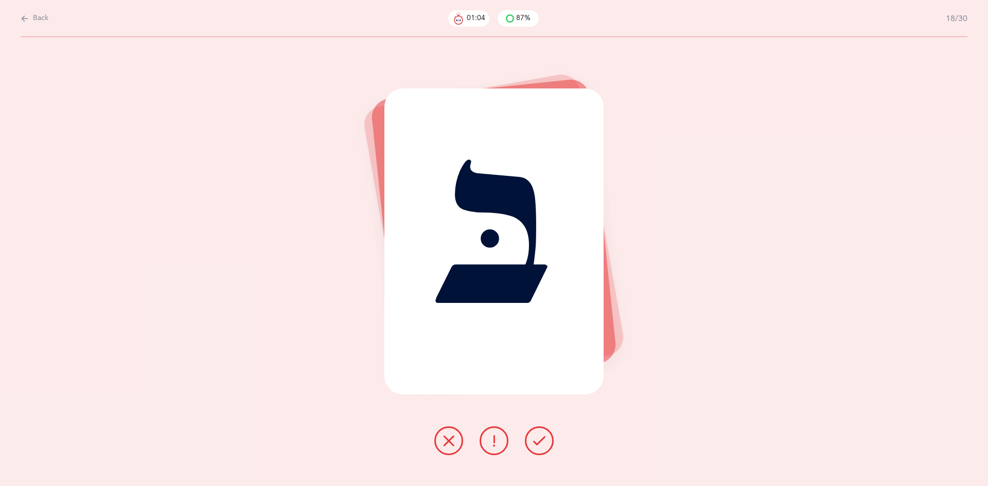
click at [537, 448] on button at bounding box center [539, 441] width 29 height 29
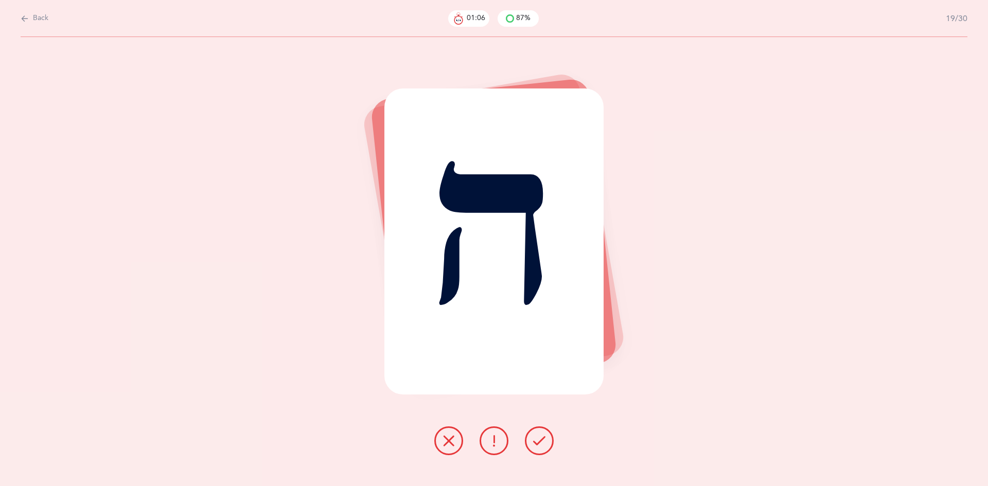
click at [538, 448] on button at bounding box center [539, 441] width 29 height 29
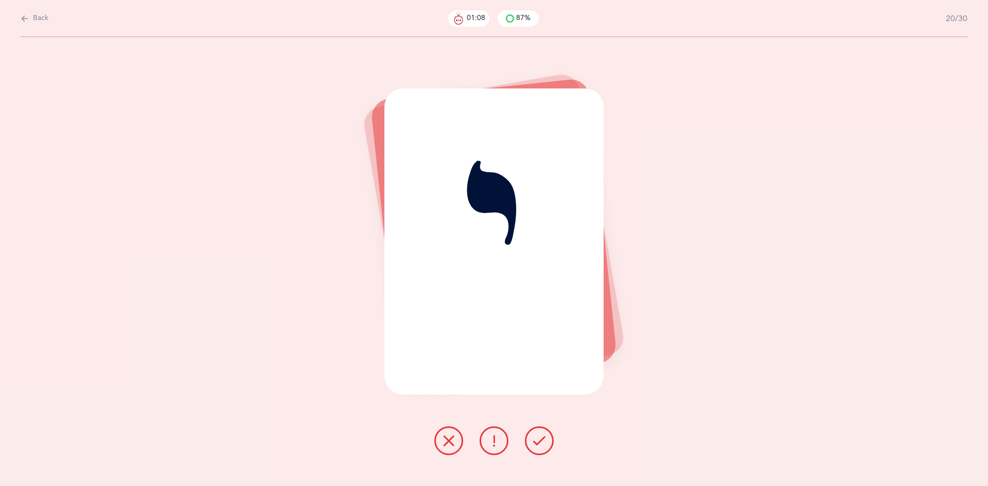
click at [536, 445] on icon at bounding box center [539, 441] width 12 height 12
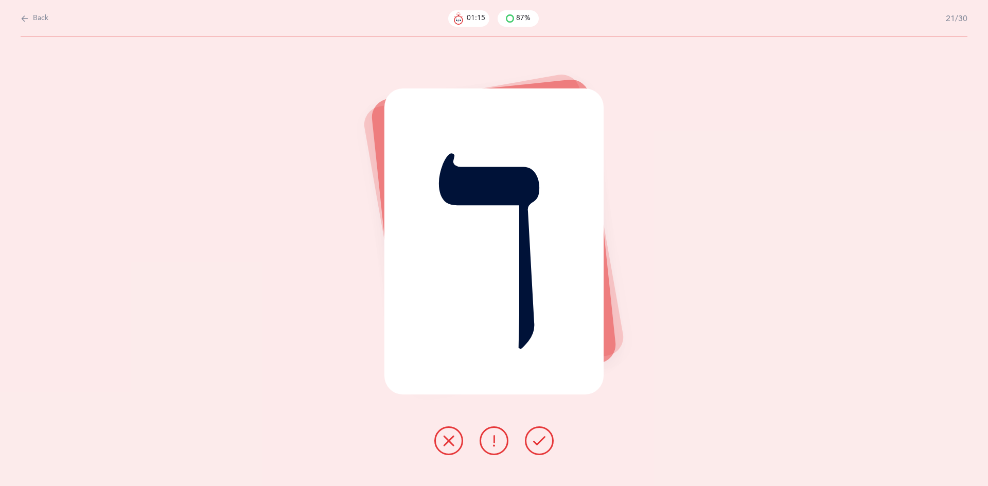
click at [446, 444] on icon at bounding box center [448, 441] width 12 height 12
click at [451, 444] on icon at bounding box center [448, 441] width 12 height 12
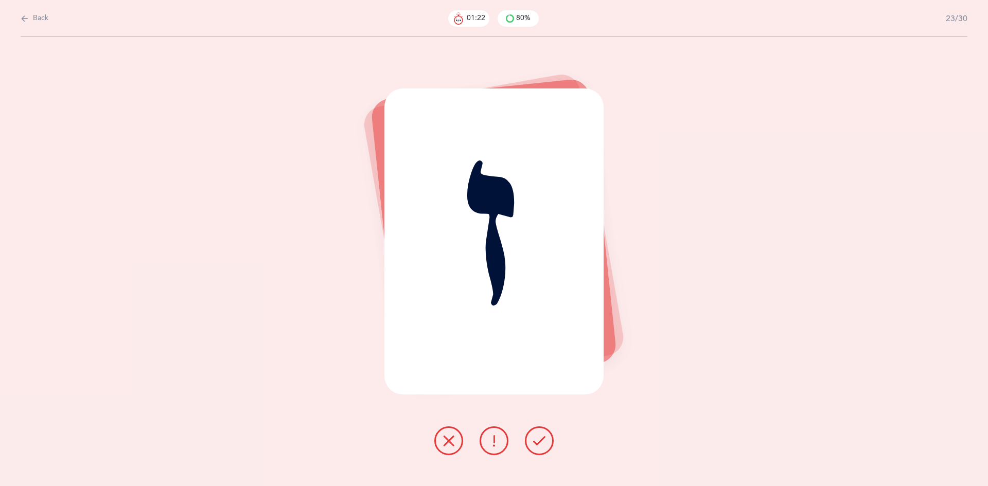
click at [539, 454] on button at bounding box center [539, 441] width 29 height 29
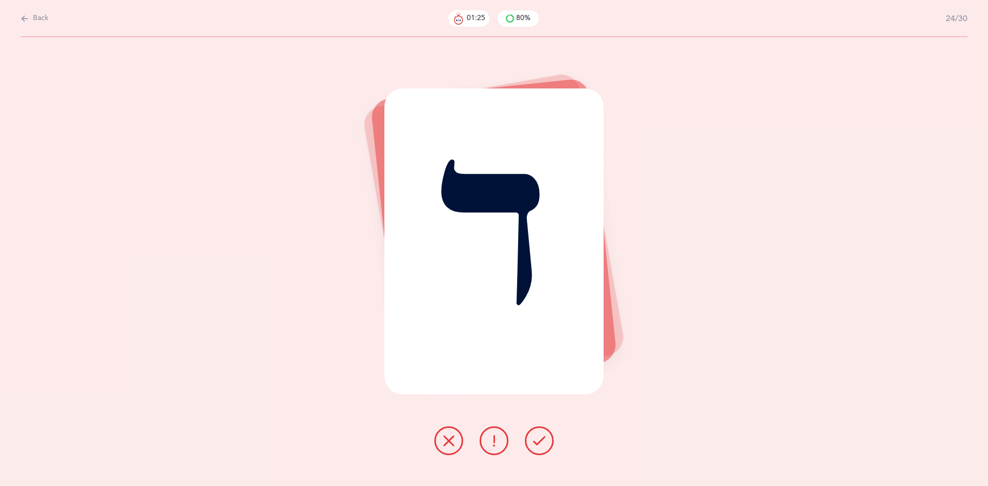
click at [530, 446] on button at bounding box center [539, 441] width 29 height 29
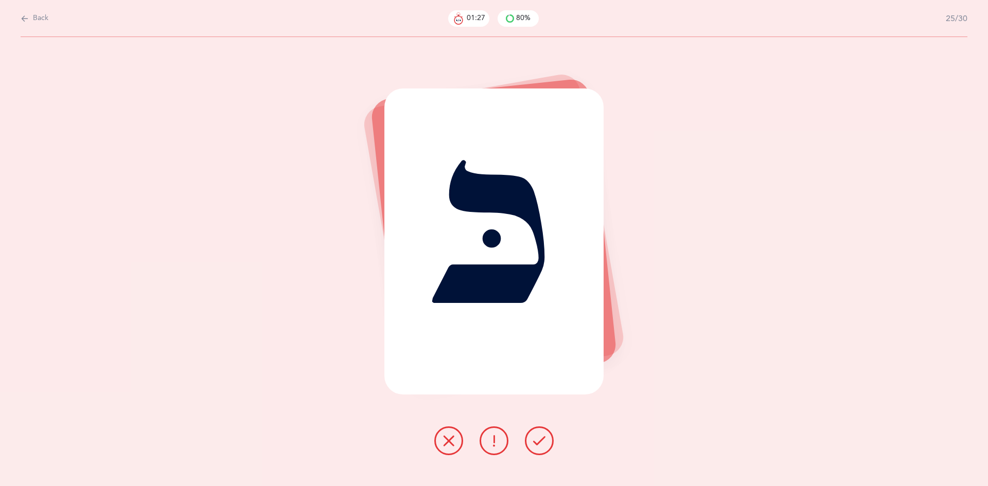
click at [531, 444] on button at bounding box center [539, 441] width 29 height 29
click at [539, 451] on button at bounding box center [539, 441] width 29 height 29
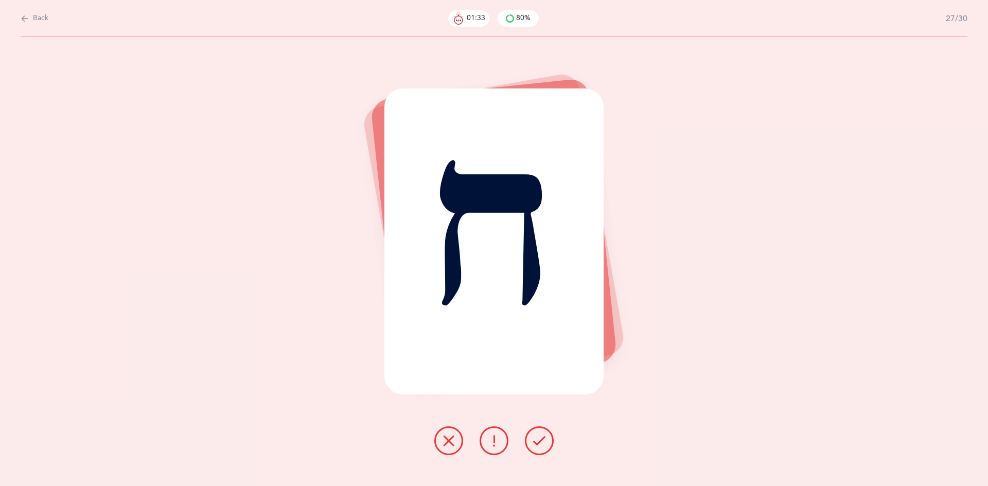
click at [536, 449] on button at bounding box center [539, 441] width 29 height 29
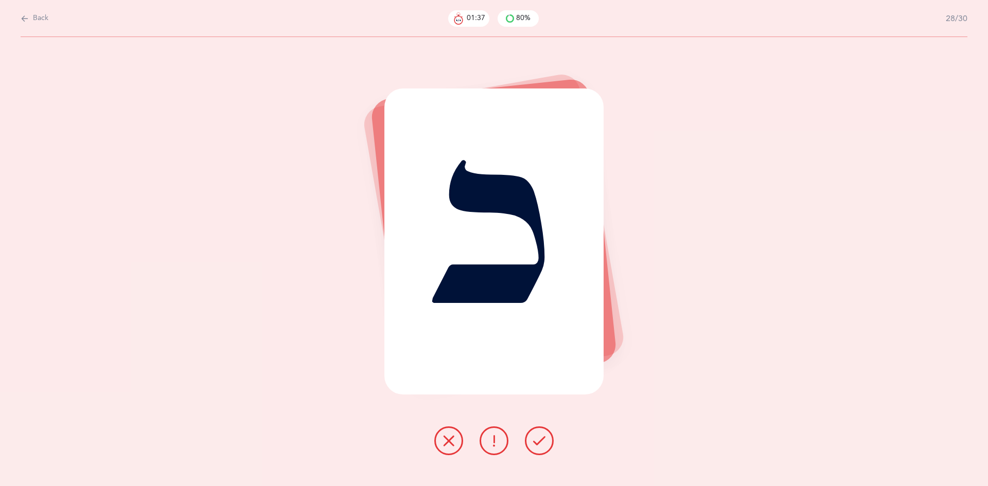
click at [536, 448] on button at bounding box center [539, 441] width 29 height 29
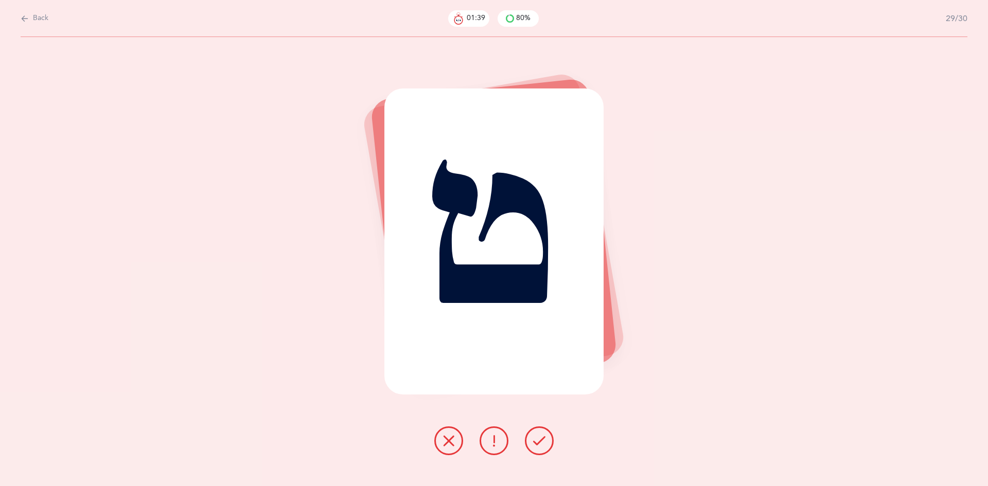
click at [537, 449] on button at bounding box center [539, 441] width 29 height 29
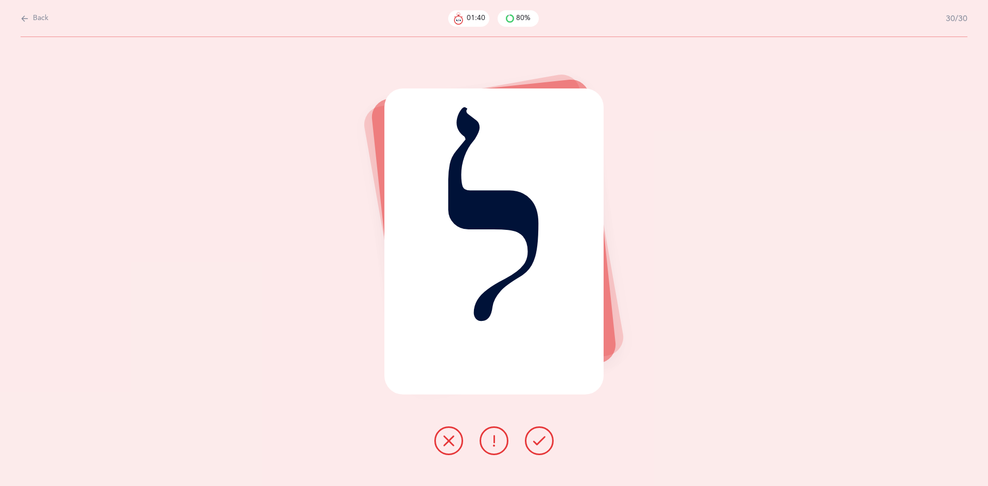
click at [535, 445] on icon at bounding box center [539, 441] width 12 height 12
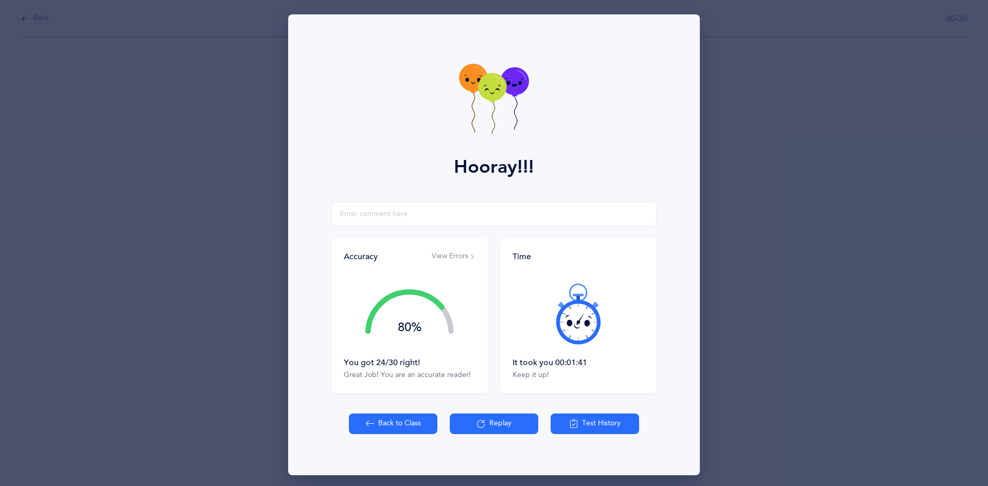
click at [575, 427] on button "Test History" at bounding box center [595, 424] width 88 height 21
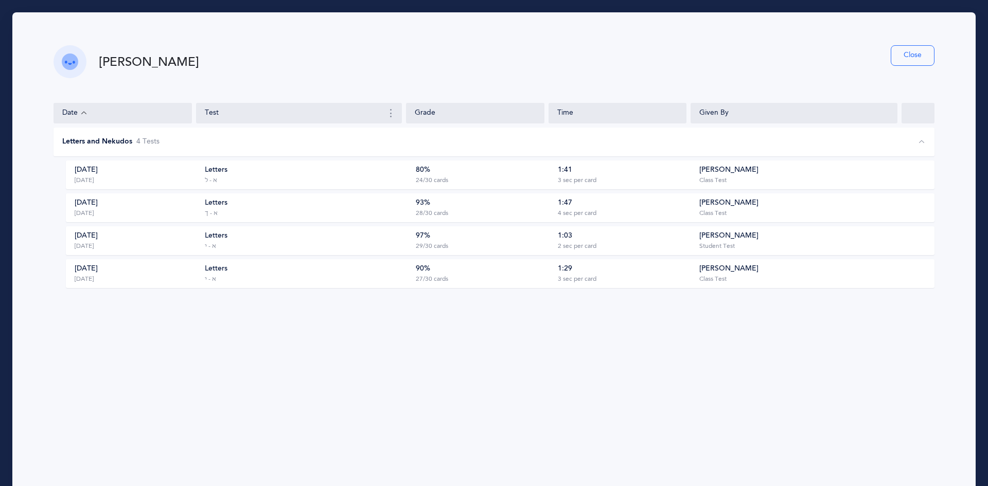
click at [257, 175] on div "Letters א - ל" at bounding box center [307, 175] width 204 height 20
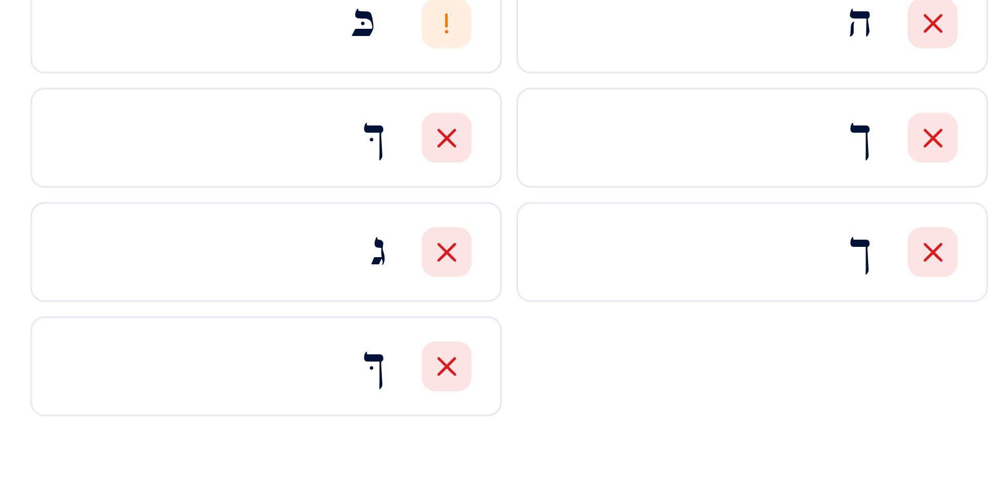
scroll to position [45, 0]
